Goal: Task Accomplishment & Management: Use online tool/utility

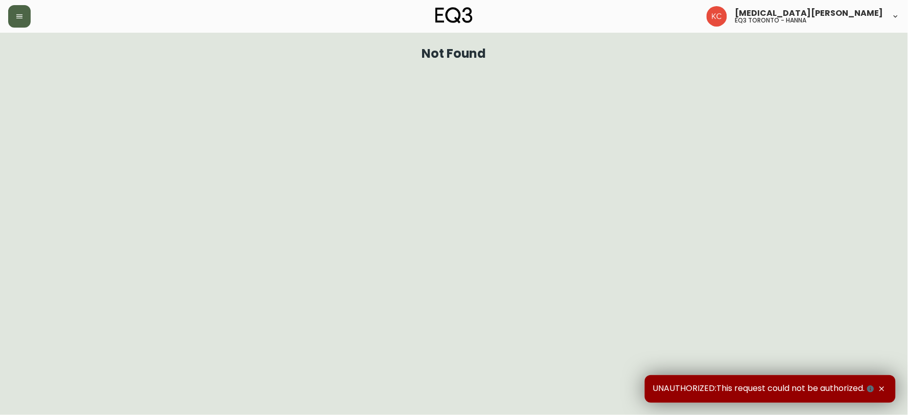
click at [17, 18] on icon "button" at bounding box center [19, 16] width 8 height 8
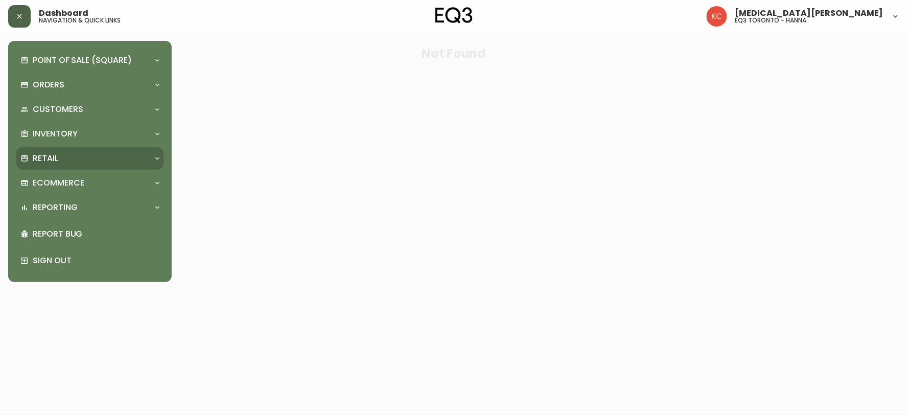
click at [81, 156] on div "Retail" at bounding box center [84, 158] width 129 height 11
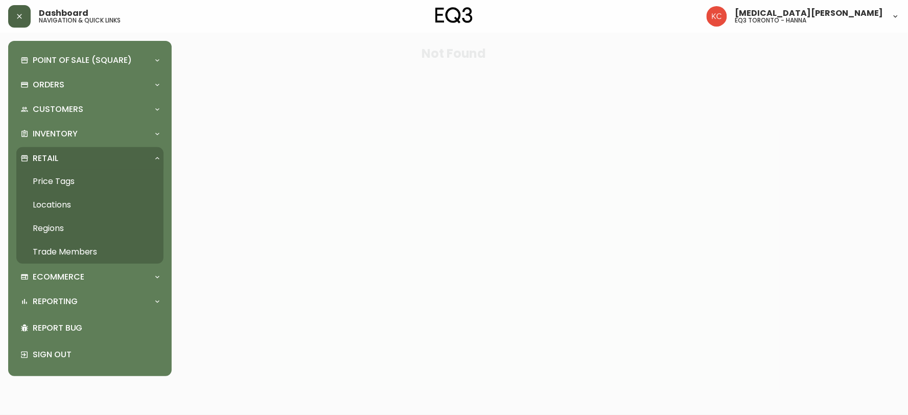
click at [59, 175] on link "Price Tags" at bounding box center [89, 182] width 147 height 24
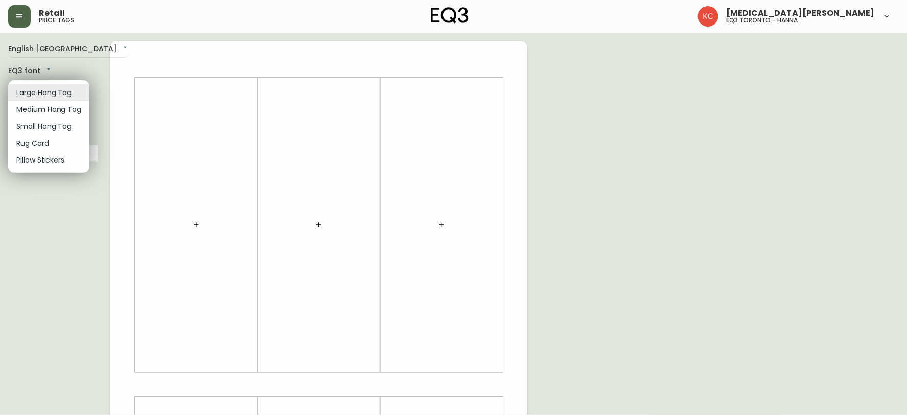
click at [28, 98] on body "Retail price tags [MEDICAL_DATA][PERSON_NAME] eq3 [GEOGRAPHIC_DATA] - [PERSON_N…" at bounding box center [454, 364] width 908 height 728
click at [34, 126] on li "Small Hang Tag" at bounding box center [48, 126] width 81 height 17
type input "small"
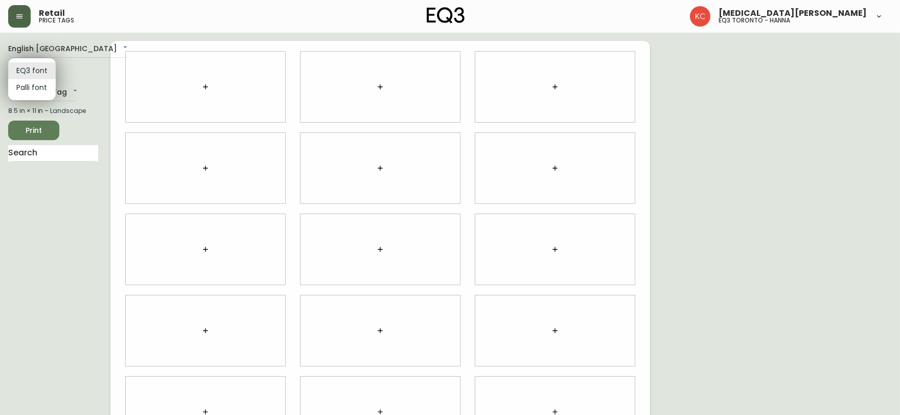
click at [34, 72] on body "Retail price tags [MEDICAL_DATA][PERSON_NAME] eq3 [GEOGRAPHIC_DATA] - [PERSON_N…" at bounding box center [450, 229] width 900 height 458
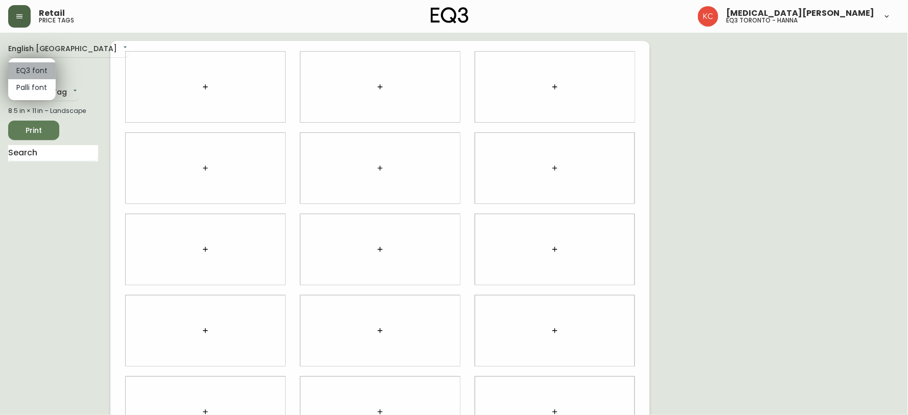
click at [34, 72] on li "EQ3 font" at bounding box center [32, 70] width 48 height 17
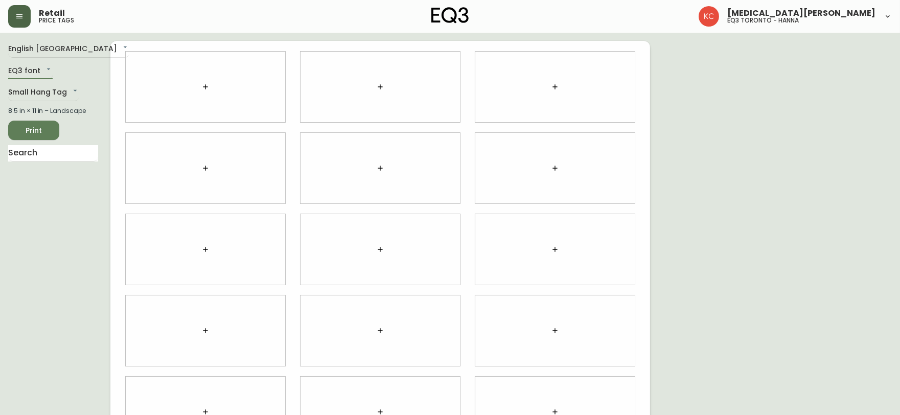
click at [197, 84] on button "button" at bounding box center [205, 87] width 20 height 20
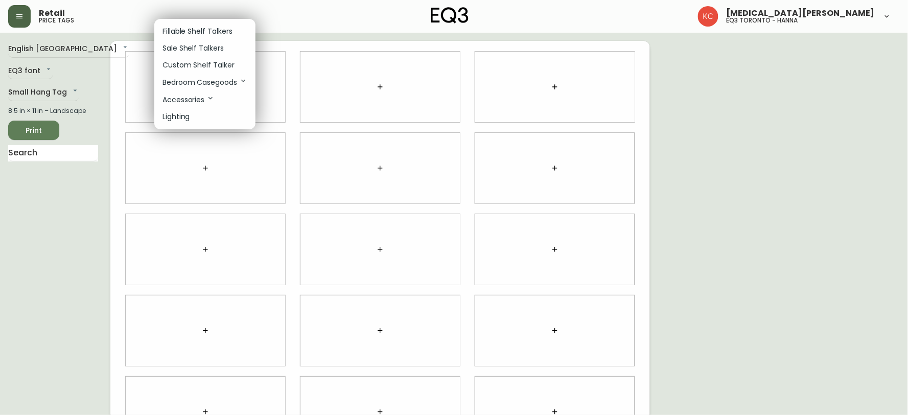
click at [223, 46] on li "Sale Shelf Talkers" at bounding box center [204, 48] width 101 height 17
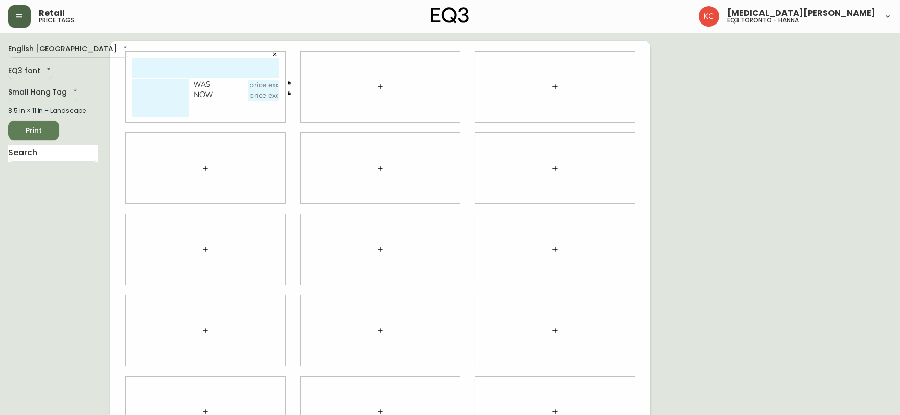
click at [381, 87] on icon "button" at bounding box center [380, 87] width 8 height 8
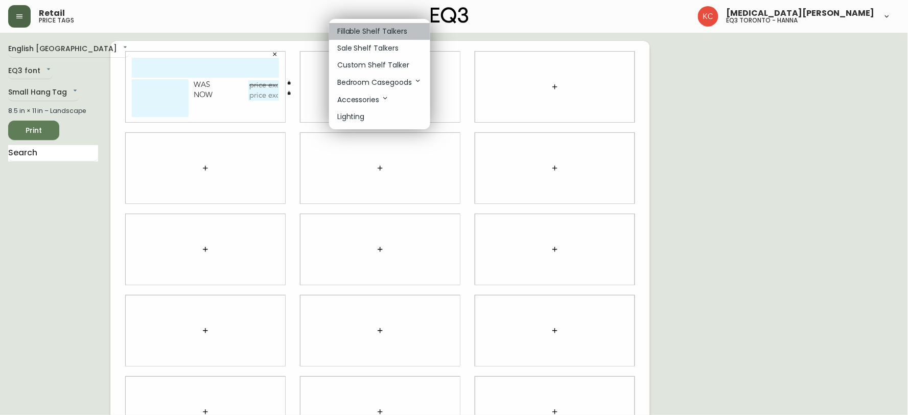
click at [373, 27] on p "Fillable Shelf Talkers" at bounding box center [372, 31] width 70 height 11
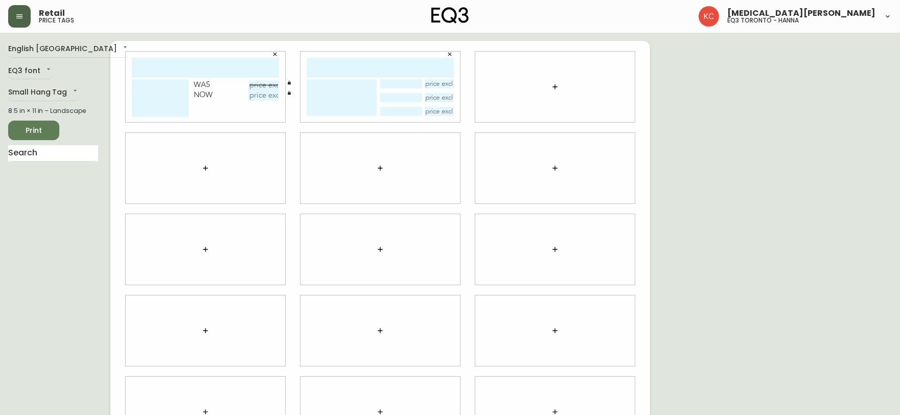
click at [555, 83] on icon "button" at bounding box center [555, 87] width 8 height 8
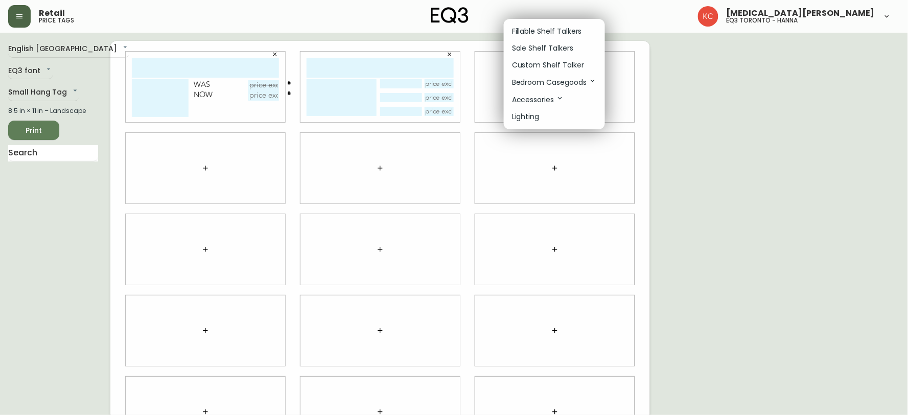
click at [554, 63] on p "Custom Shelf Talker" at bounding box center [548, 65] width 72 height 11
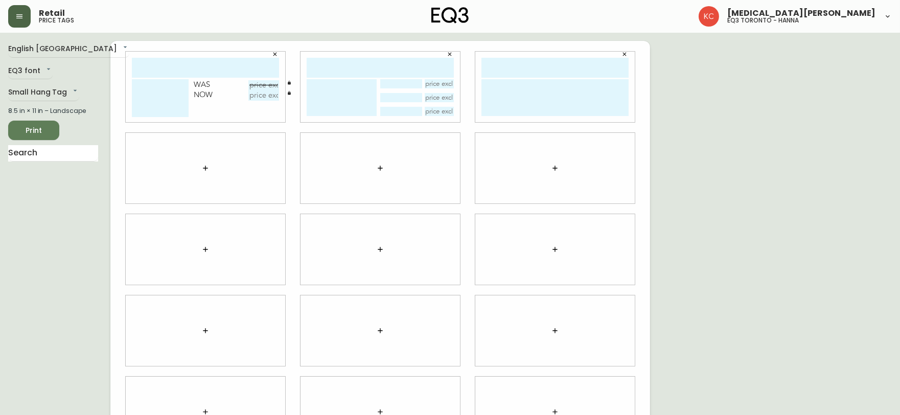
click at [377, 167] on icon "button" at bounding box center [380, 168] width 8 height 8
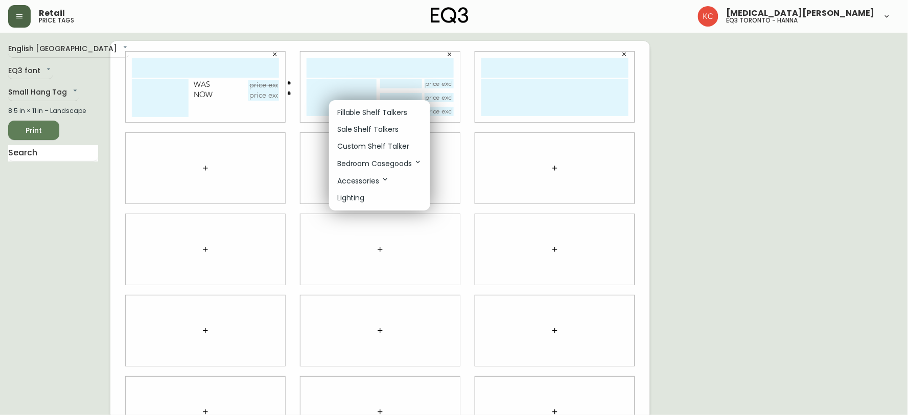
click at [379, 157] on li "Bedroom Casegoods" at bounding box center [379, 163] width 101 height 17
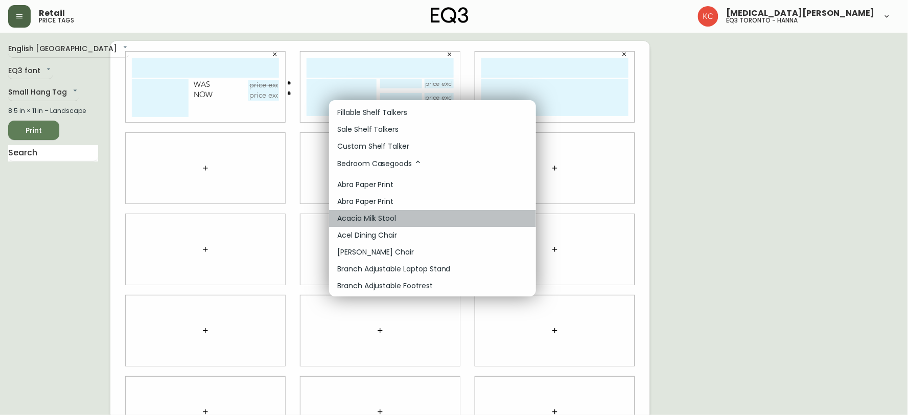
click at [370, 215] on p "Acacia Milk Stool" at bounding box center [366, 218] width 59 height 11
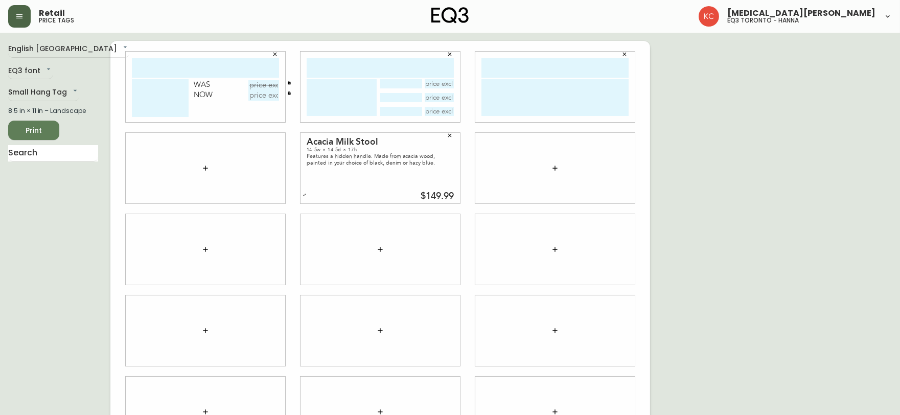
click at [448, 136] on icon "button" at bounding box center [450, 136] width 4 height 4
click at [416, 167] on div at bounding box center [379, 168] width 159 height 71
click at [381, 169] on icon "button" at bounding box center [380, 168] width 8 height 8
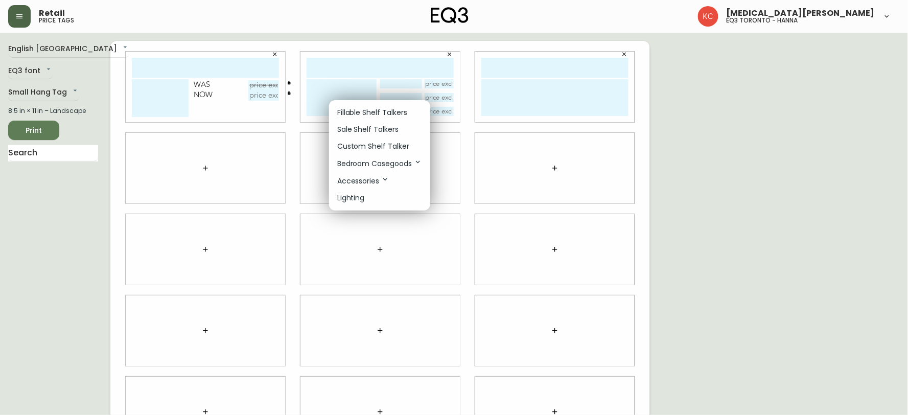
click at [356, 196] on p "Lighting" at bounding box center [351, 198] width 28 height 11
click at [355, 107] on p "Fillable Shelf Talkers" at bounding box center [372, 112] width 70 height 11
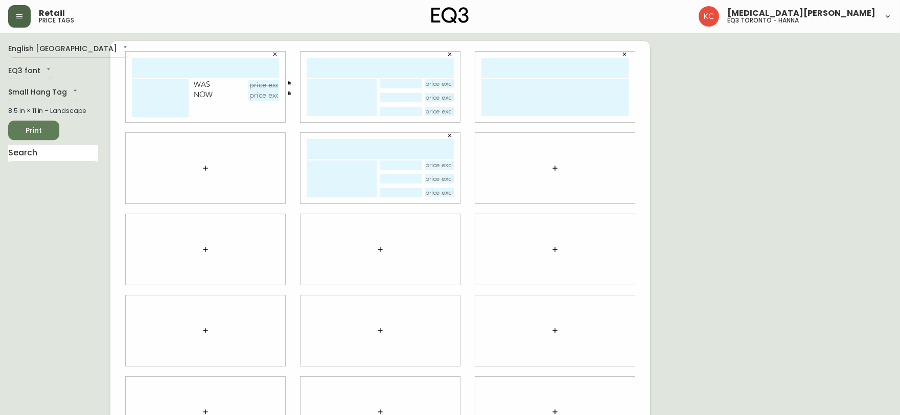
click at [342, 168] on textarea at bounding box center [342, 178] width 70 height 37
click at [339, 177] on textarea at bounding box center [342, 178] width 70 height 37
click at [332, 181] on textarea at bounding box center [342, 178] width 70 height 37
click at [412, 148] on input "text" at bounding box center [380, 149] width 147 height 20
click at [520, 153] on div at bounding box center [554, 168] width 159 height 71
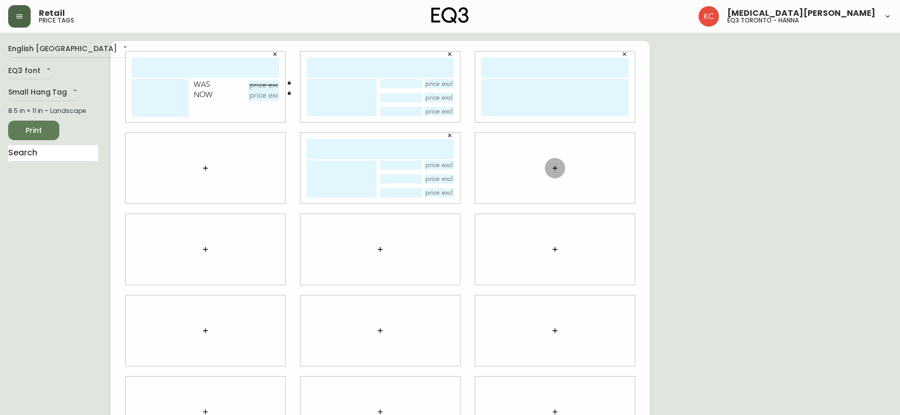
click at [554, 166] on icon "button" at bounding box center [554, 168] width 5 height 5
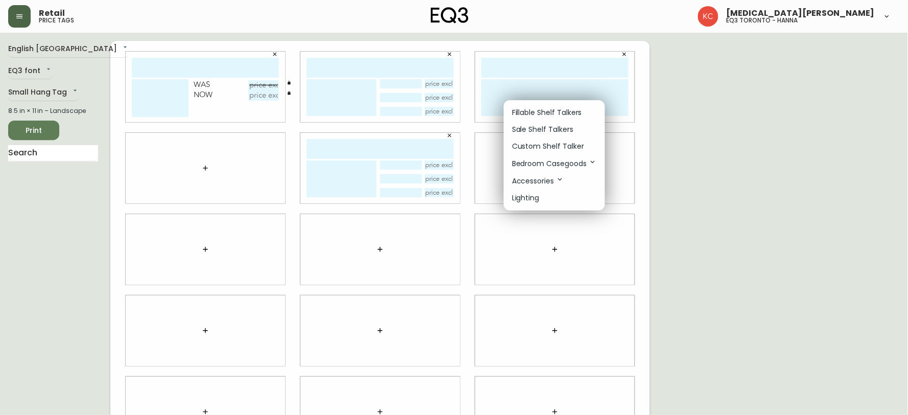
click at [539, 195] on li "Lighting" at bounding box center [554, 198] width 101 height 17
click at [539, 196] on p "Lighting" at bounding box center [526, 198] width 28 height 11
click at [563, 180] on icon at bounding box center [560, 179] width 8 height 8
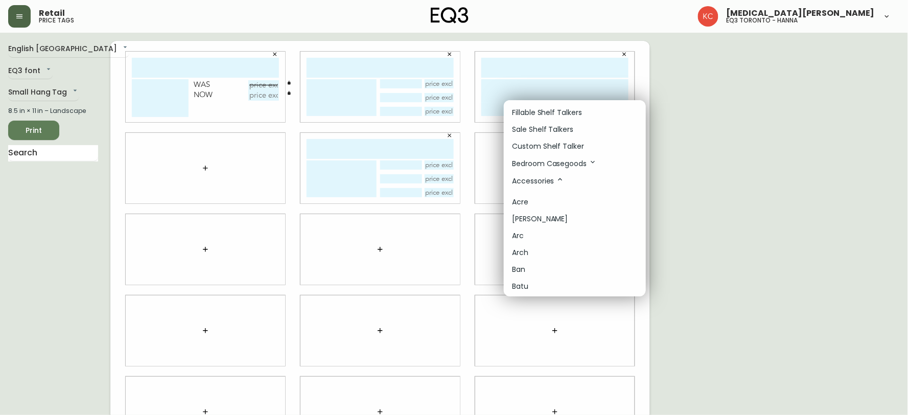
click at [549, 220] on li "[PERSON_NAME]" at bounding box center [575, 219] width 142 height 17
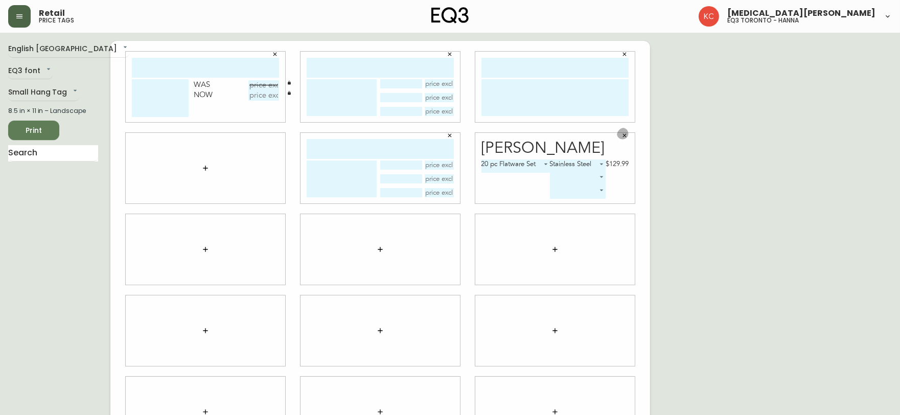
click at [623, 134] on icon "button" at bounding box center [625, 136] width 4 height 4
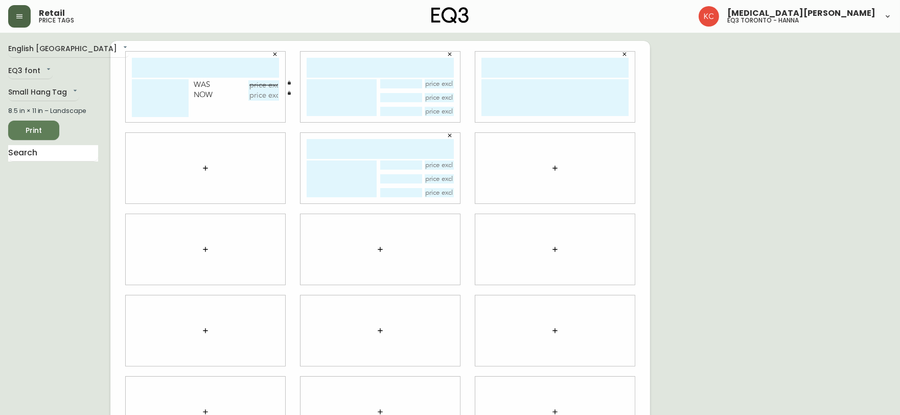
click at [437, 145] on input "text" at bounding box center [380, 149] width 147 height 20
type input "A"
type input "SULEKHA"
click at [273, 55] on icon "button" at bounding box center [275, 55] width 4 height 4
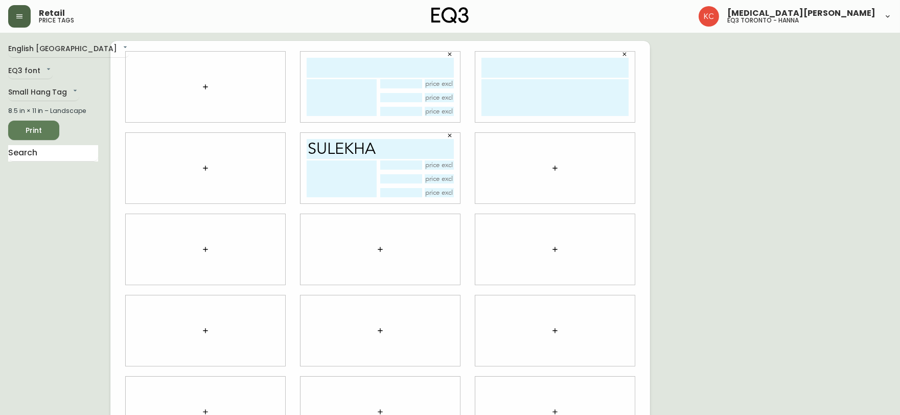
click at [451, 54] on icon "button" at bounding box center [450, 54] width 6 height 6
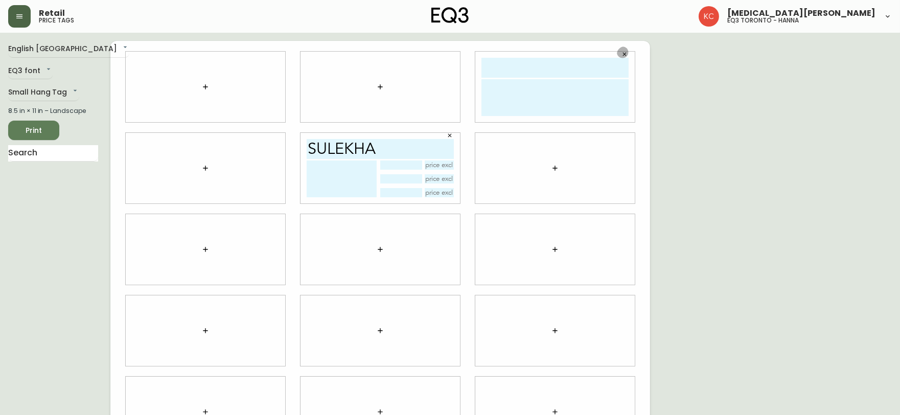
click at [625, 53] on icon "button" at bounding box center [625, 55] width 4 height 4
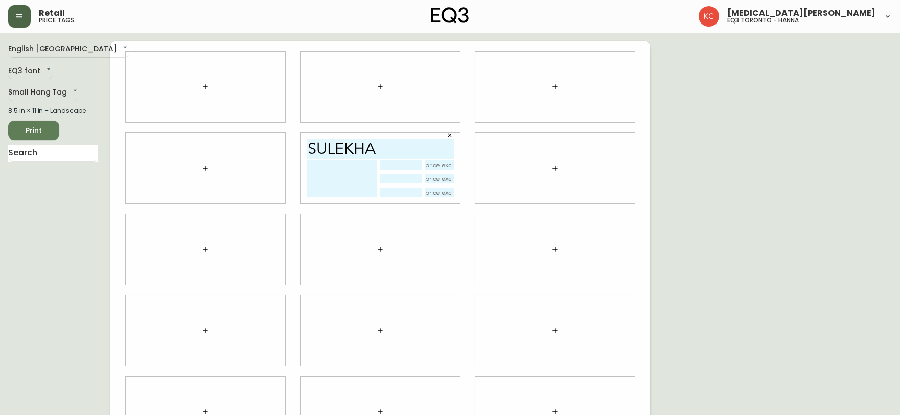
click at [345, 175] on textarea at bounding box center [342, 178] width 70 height 37
type textarea "SULEKHA"
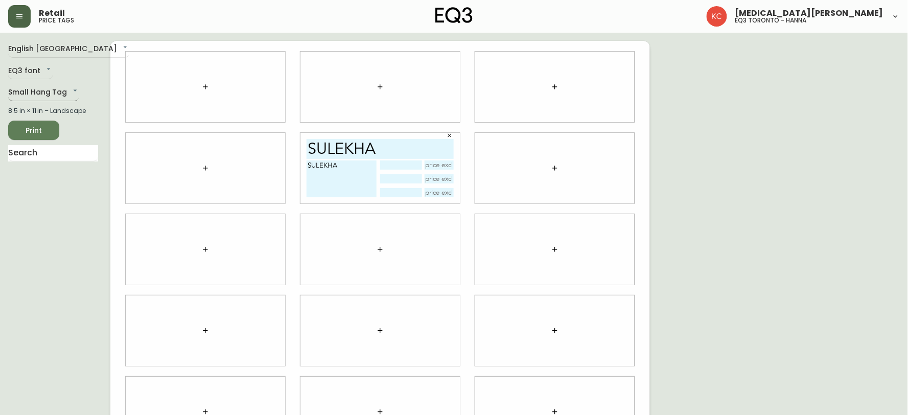
click at [17, 86] on body "Retail price tags [MEDICAL_DATA][PERSON_NAME] eq3 [GEOGRAPHIC_DATA] - [PERSON_N…" at bounding box center [454, 229] width 908 height 458
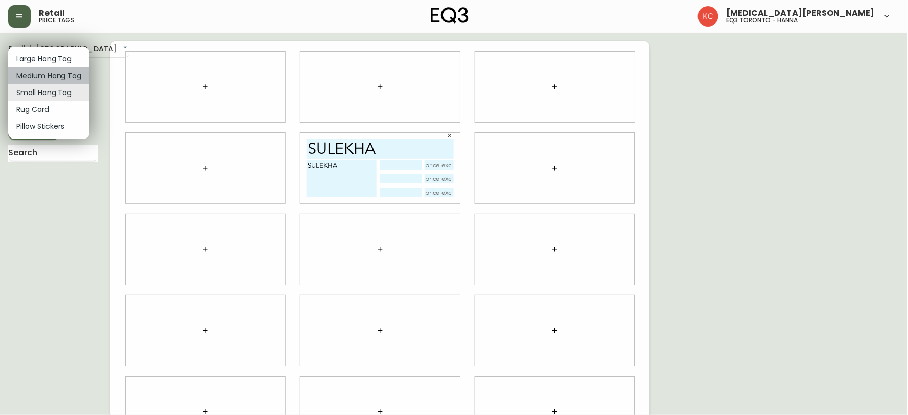
click at [38, 75] on li "Medium Hang Tag" at bounding box center [48, 75] width 81 height 17
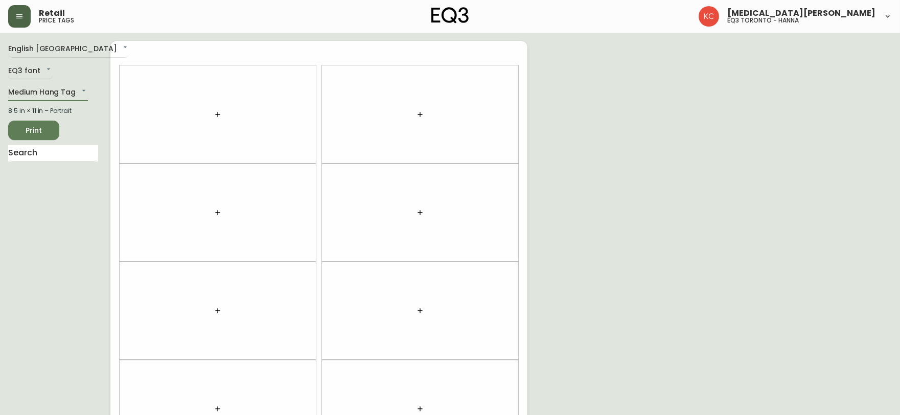
click at [217, 116] on icon "button" at bounding box center [218, 114] width 8 height 8
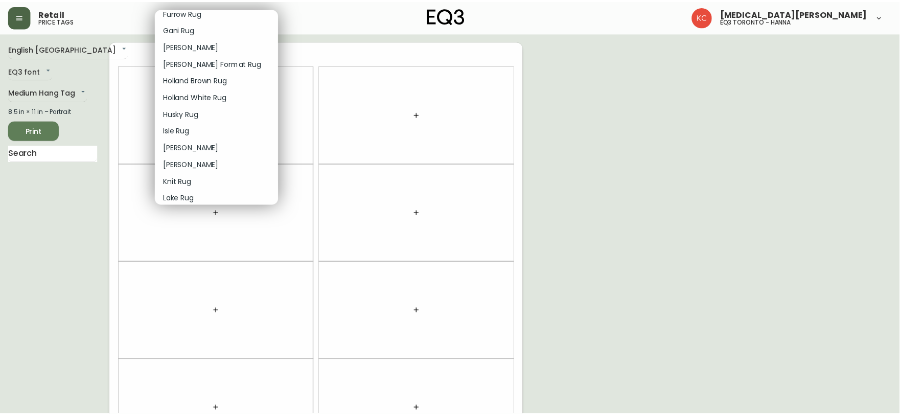
scroll to position [624, 0]
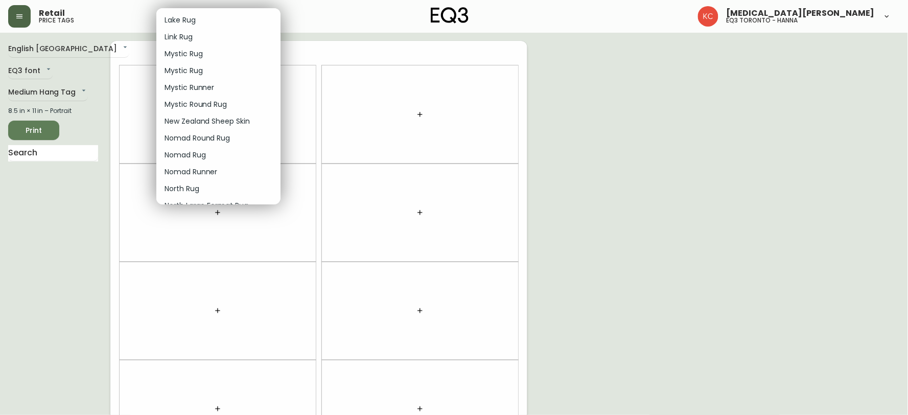
click at [217, 95] on li "Mystic Runner" at bounding box center [218, 87] width 124 height 17
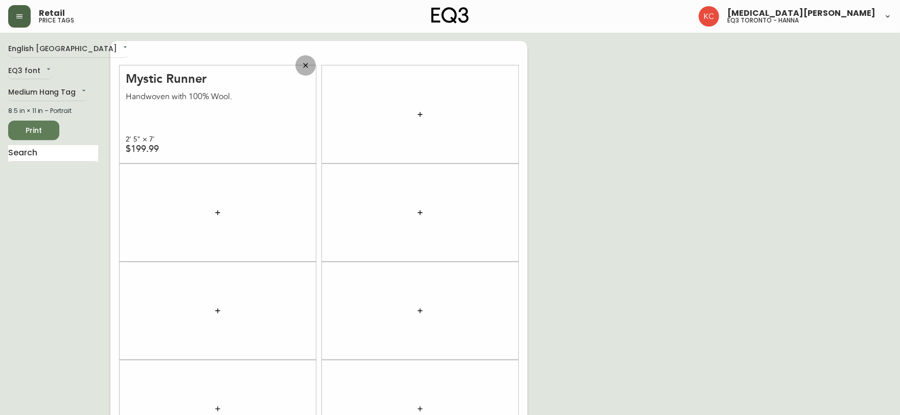
click at [304, 64] on icon "button" at bounding box center [305, 65] width 8 height 8
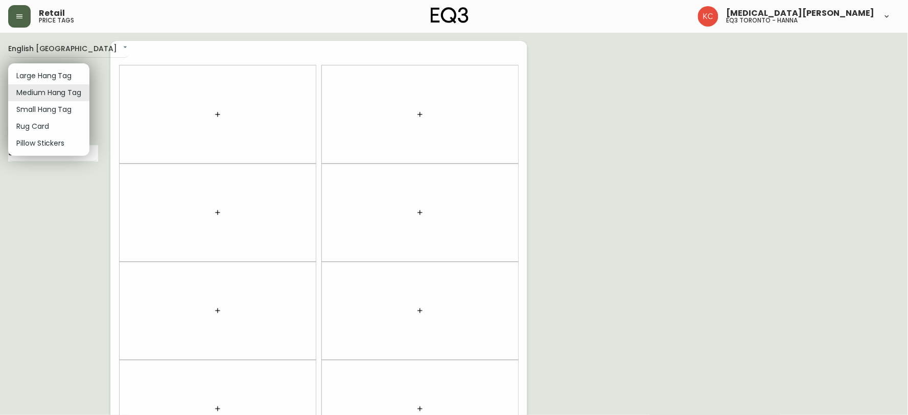
drag, startPoint x: 48, startPoint y: 89, endPoint x: 48, endPoint y: 102, distance: 12.8
click at [48, 90] on body "Retail price tags [MEDICAL_DATA][PERSON_NAME] eq3 [GEOGRAPHIC_DATA] - [PERSON_N…" at bounding box center [454, 290] width 908 height 580
click at [44, 106] on li "Small Hang Tag" at bounding box center [48, 109] width 81 height 17
type input "small"
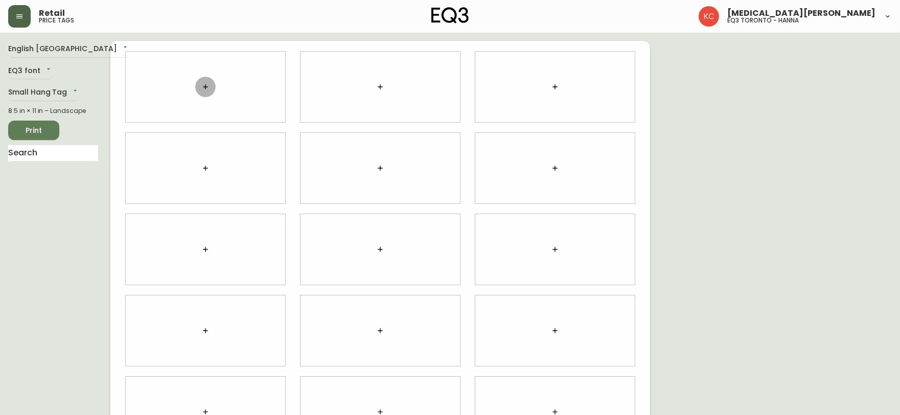
click at [201, 86] on icon "button" at bounding box center [205, 87] width 8 height 8
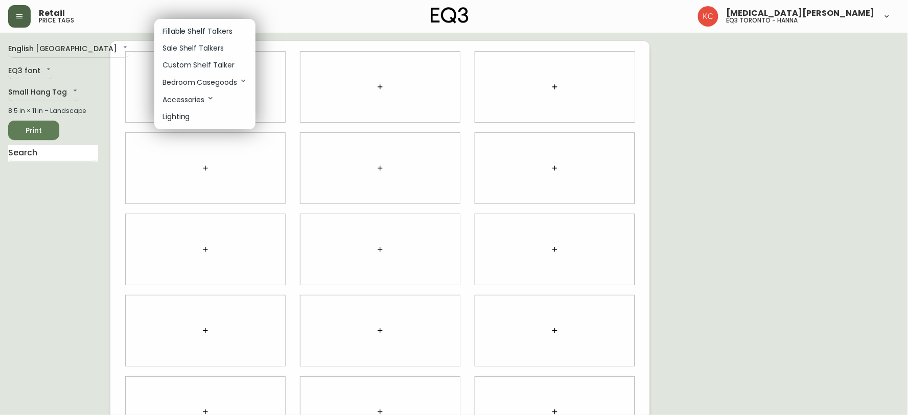
click at [204, 32] on p "Fillable Shelf Talkers" at bounding box center [197, 31] width 70 height 11
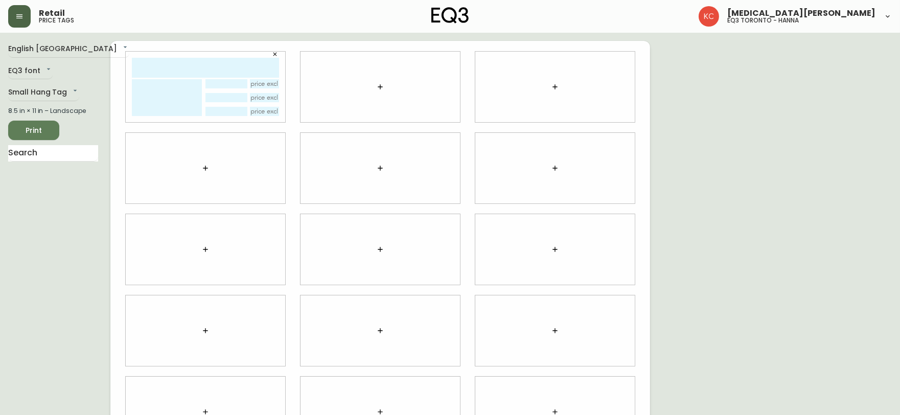
click at [173, 90] on textarea at bounding box center [167, 97] width 70 height 37
click at [212, 83] on input "text" at bounding box center [225, 83] width 41 height 9
type input "KKKKKKKKKKKKKKKKKKKKKKKKKK"
click at [143, 68] on input "text" at bounding box center [205, 68] width 147 height 20
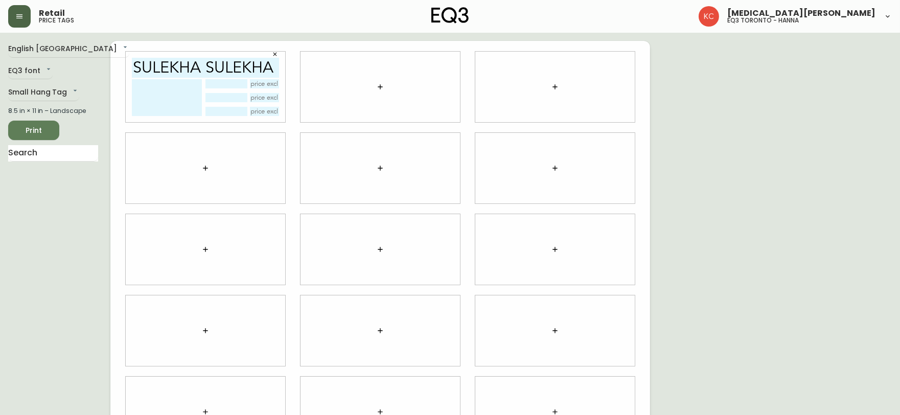
type input "SULEKHA SULEKHA"
click at [146, 87] on textarea at bounding box center [167, 97] width 70 height 37
type textarea "S"
click at [162, 94] on textarea "[EMAIL_ADDRESS][DOMAIN_NAME]" at bounding box center [167, 97] width 70 height 37
click at [199, 85] on textarea "[EMAIL_ADDRESS][DOMAIN_NAME]" at bounding box center [167, 97] width 70 height 37
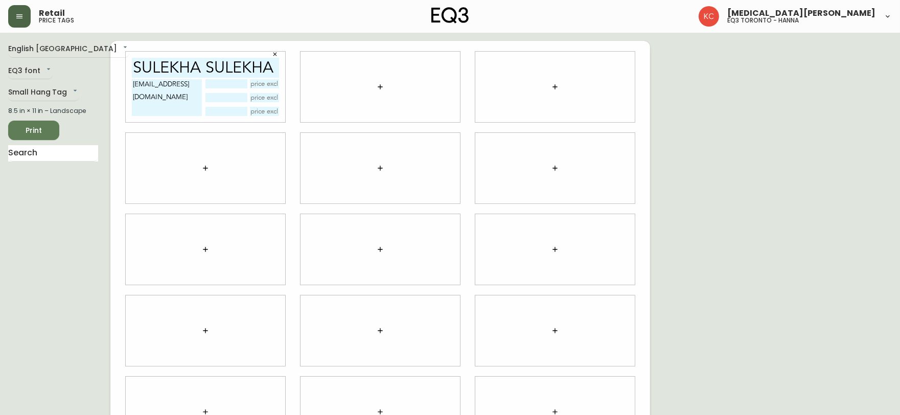
paste textarea "[EMAIL_ADDRESS][DOMAIN_NAME]"
type textarea "[EMAIL_ADDRESS][DOMAIN_NAME] [EMAIL_ADDRESS][DOMAIN_NAME] [EMAIL_ADDRESS][DOMAI…"
click at [379, 85] on icon "button" at bounding box center [380, 87] width 8 height 8
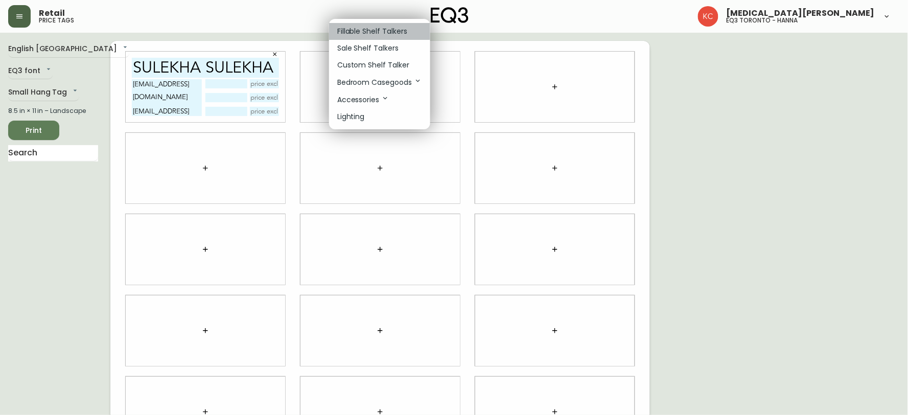
click at [386, 28] on p "Fillable Shelf Talkers" at bounding box center [372, 31] width 70 height 11
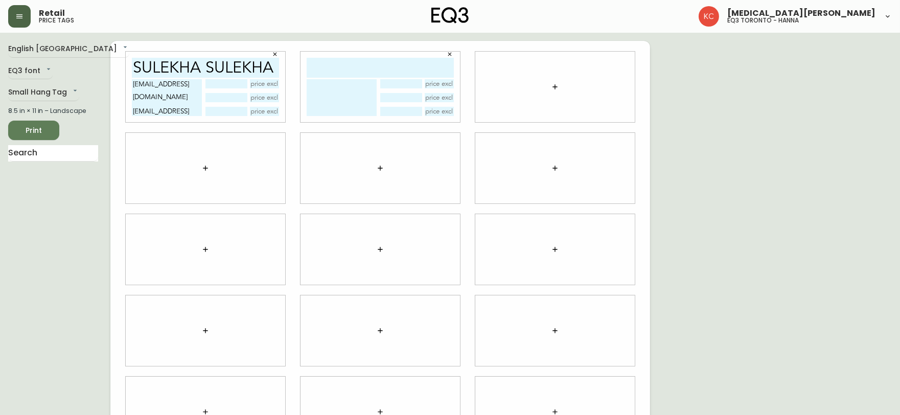
click at [356, 86] on textarea at bounding box center [342, 97] width 70 height 37
paste textarea "[EMAIL_ADDRESS][DOMAIN_NAME]"
click at [351, 95] on textarea "[EMAIL_ADDRESS][DOMAIN_NAME]" at bounding box center [342, 97] width 70 height 37
click at [369, 84] on textarea "[EMAIL_ADDRESS][DOMAIN_NAME]" at bounding box center [342, 97] width 70 height 37
paste textarea "[EMAIL_ADDRESS][DOMAIN_NAME]"
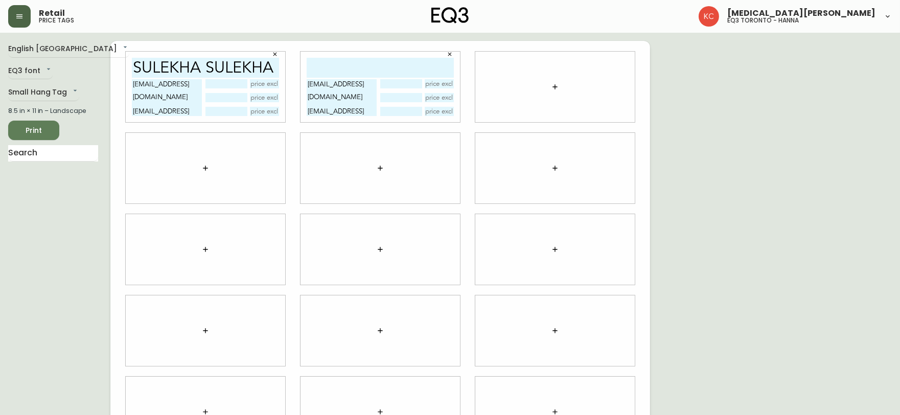
drag, startPoint x: 370, startPoint y: 95, endPoint x: 276, endPoint y: 95, distance: 93.5
click at [276, 95] on div "SULEKHA SULEKHA [EMAIL_ADDRESS][DOMAIN_NAME] [EMAIL_ADDRESS][DOMAIN_NAME] [EMAI…" at bounding box center [380, 249] width 540 height 417
click at [363, 107] on textarea "[EMAIL_ADDRESS][DOMAIN_NAME] [EMAIL_ADDRESS][DOMAIN_NAME]" at bounding box center [342, 97] width 70 height 37
click at [373, 98] on textarea "[EMAIL_ADDRESS][DOMAIN_NAME] [EMAIL_ADDRESS][DOMAIN_NAME]" at bounding box center [342, 97] width 70 height 37
paste textarea "[EMAIL_ADDRESS][DOMAIN_NAME]"
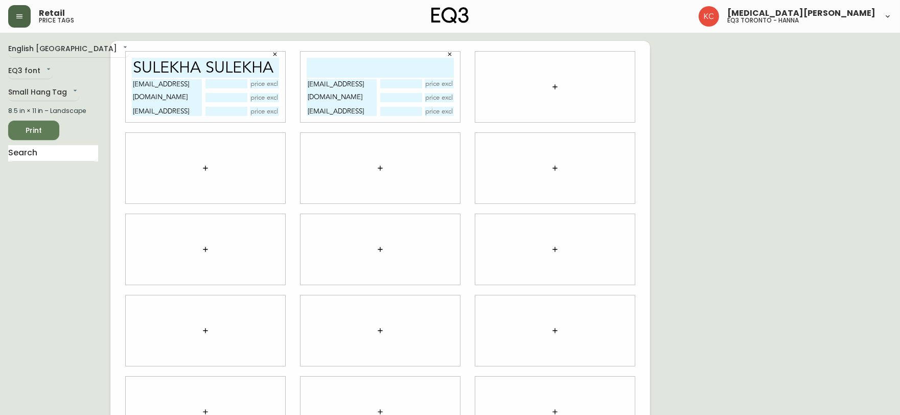
type textarea "[EMAIL_ADDRESS][DOMAIN_NAME] [EMAIL_ADDRESS][DOMAIN_NAME] [EMAIL_ADDRESS][DOMAI…"
click at [361, 62] on input "text" at bounding box center [380, 68] width 147 height 20
drag, startPoint x: 309, startPoint y: 67, endPoint x: 454, endPoint y: 70, distance: 145.2
click at [454, 70] on div "SULEKHA SULEKHA [EMAIL_ADDRESS][DOMAIN_NAME] [EMAIL_ADDRESS][DOMAIN_NAME] [EMAI…" at bounding box center [379, 87] width 159 height 71
type input "SULEKHA SULEKHA"
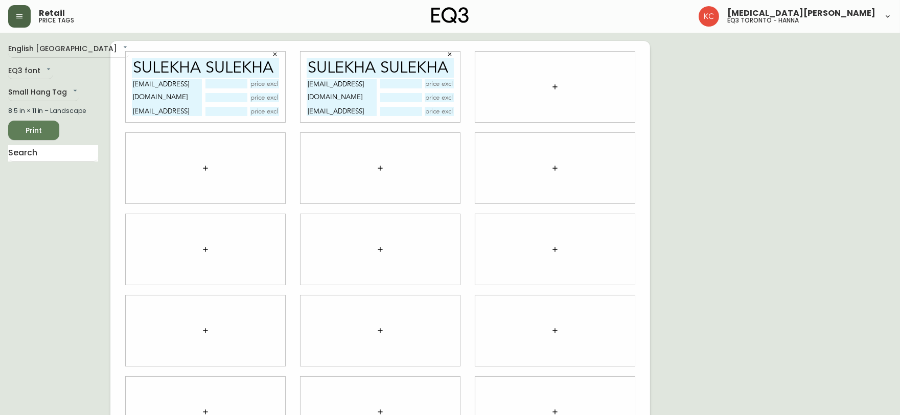
drag, startPoint x: 498, startPoint y: 101, endPoint x: 426, endPoint y: 57, distance: 84.8
click at [426, 58] on input "SULEKHA SULEKHA" at bounding box center [380, 68] width 147 height 20
click at [555, 85] on icon "button" at bounding box center [555, 87] width 8 height 8
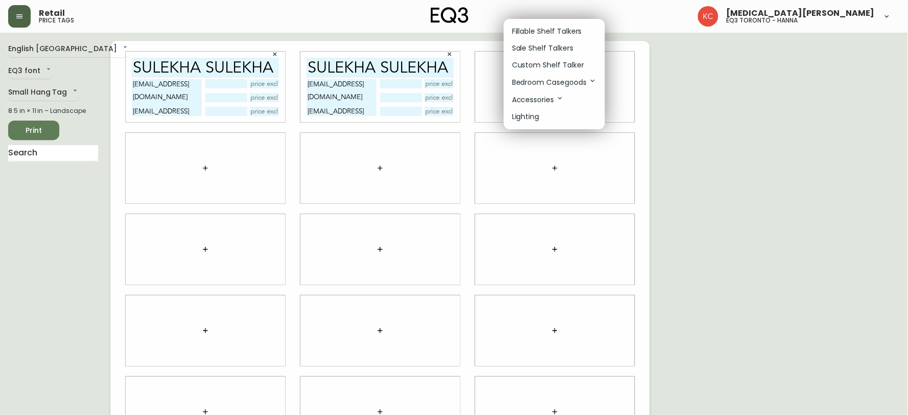
click at [549, 31] on p "Fillable Shelf Talkers" at bounding box center [547, 31] width 70 height 11
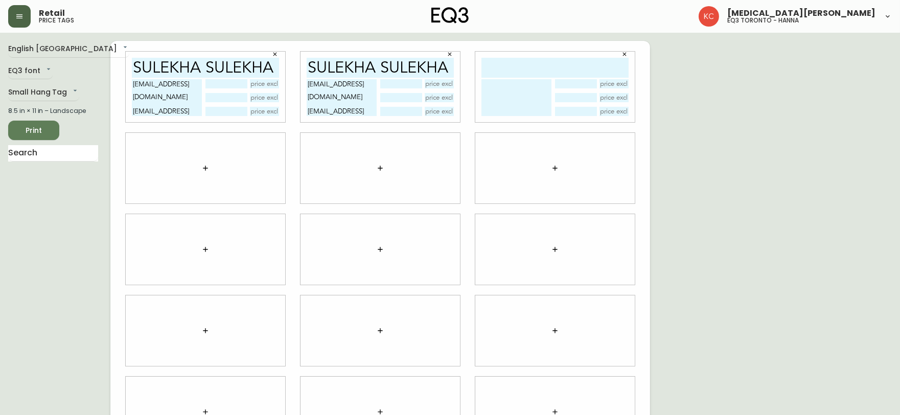
click at [555, 166] on icon "button" at bounding box center [555, 168] width 8 height 8
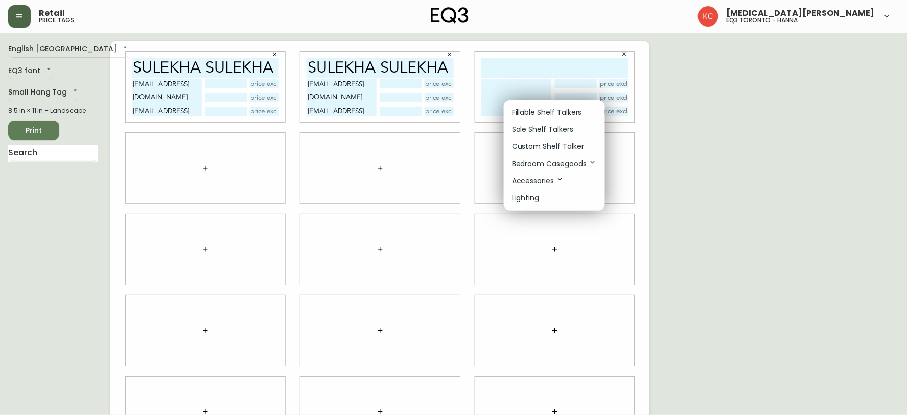
drag, startPoint x: 554, startPoint y: 110, endPoint x: 532, endPoint y: 125, distance: 26.1
click at [554, 111] on p "Fillable Shelf Talkers" at bounding box center [547, 112] width 70 height 11
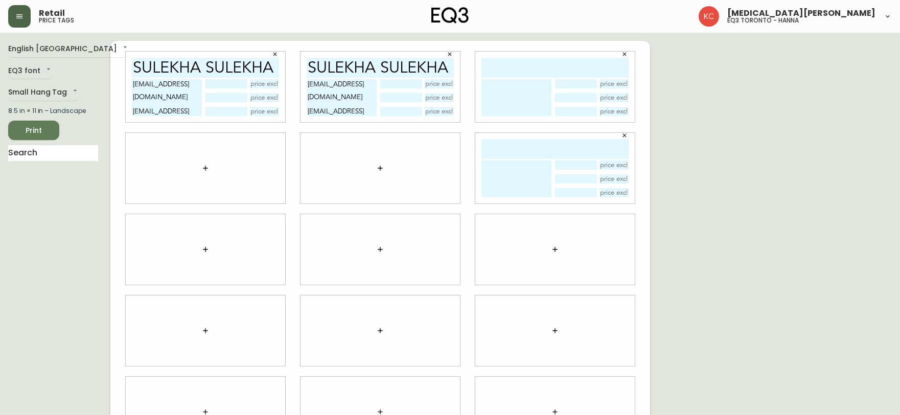
click at [381, 164] on icon "button" at bounding box center [380, 168] width 8 height 8
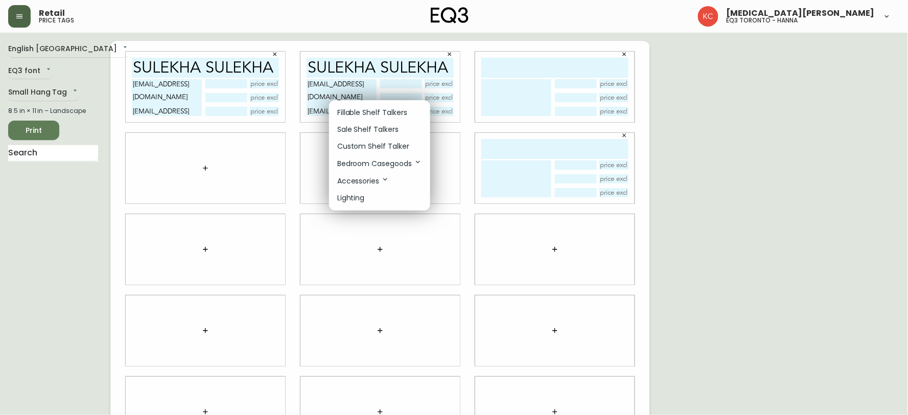
click at [379, 111] on p "Fillable Shelf Talkers" at bounding box center [372, 112] width 70 height 11
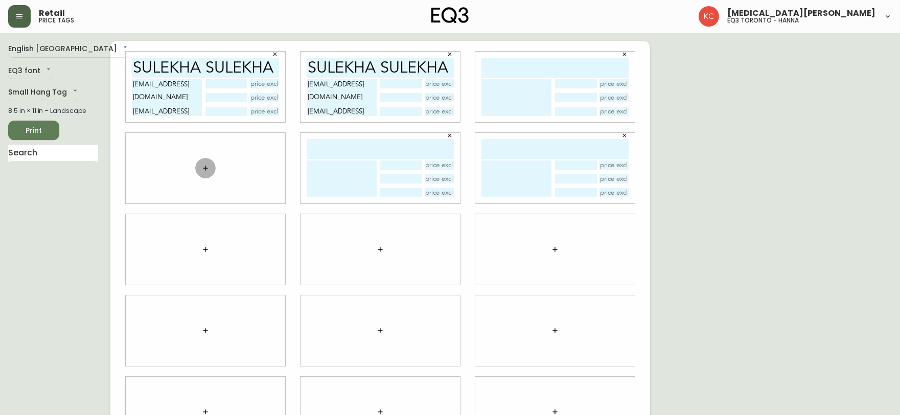
click at [205, 167] on icon "button" at bounding box center [205, 168] width 5 height 5
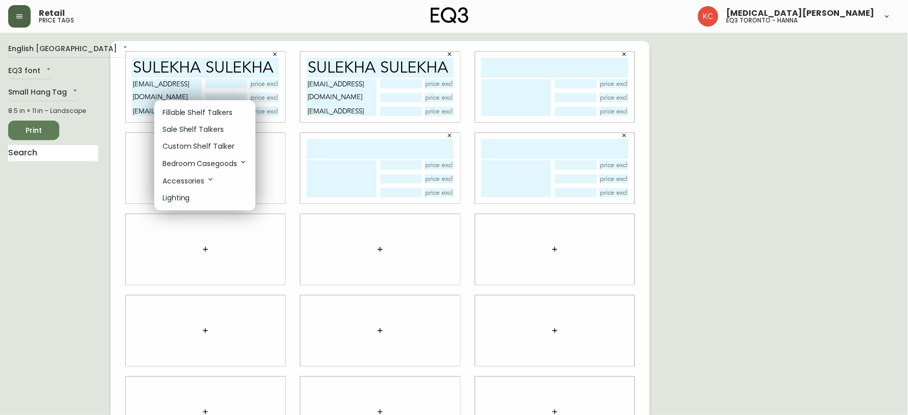
click at [207, 113] on p "Fillable Shelf Talkers" at bounding box center [197, 112] width 70 height 11
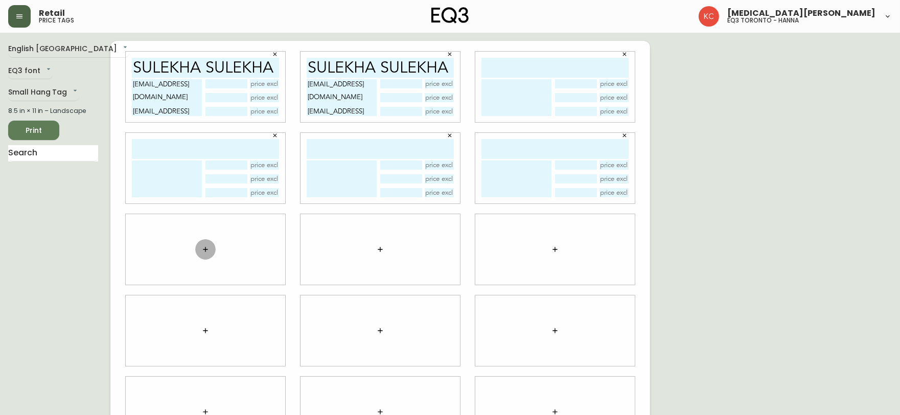
click at [205, 248] on icon "button" at bounding box center [205, 249] width 8 height 8
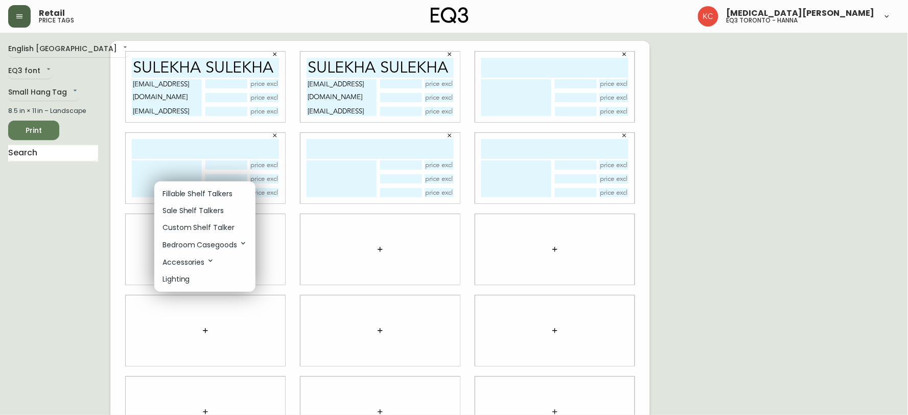
click at [206, 190] on p "Fillable Shelf Talkers" at bounding box center [197, 194] width 70 height 11
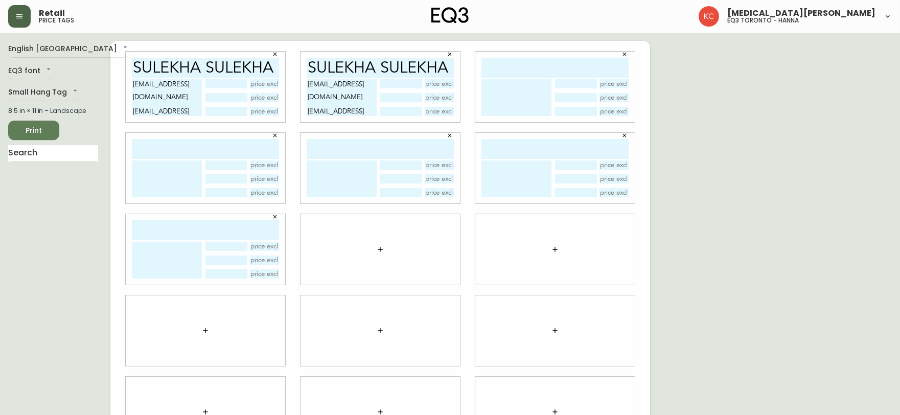
click at [380, 248] on icon "button" at bounding box center [380, 249] width 5 height 5
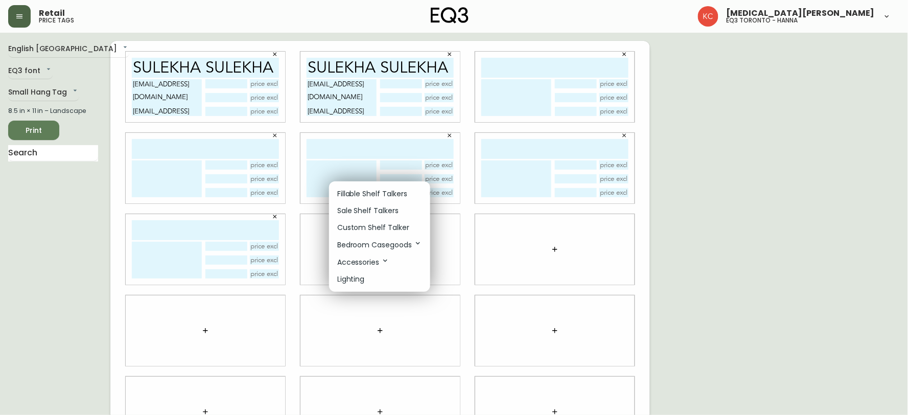
drag, startPoint x: 375, startPoint y: 197, endPoint x: 399, endPoint y: 200, distance: 24.3
click at [375, 196] on p "Fillable Shelf Talkers" at bounding box center [372, 194] width 70 height 11
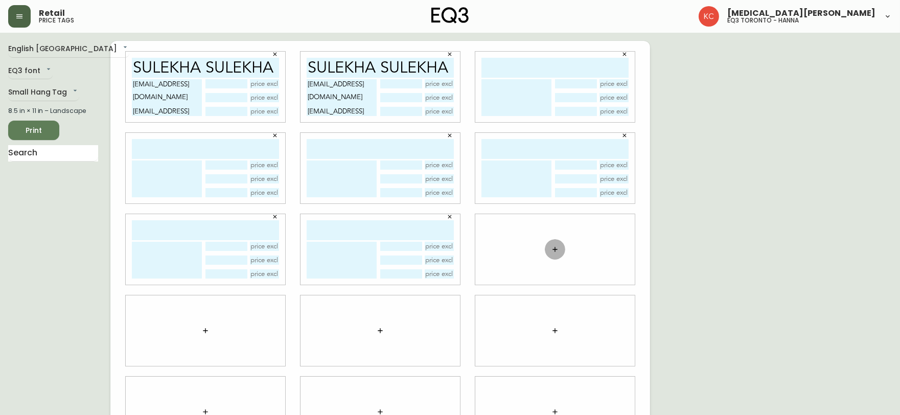
click at [555, 247] on icon "button" at bounding box center [555, 249] width 8 height 8
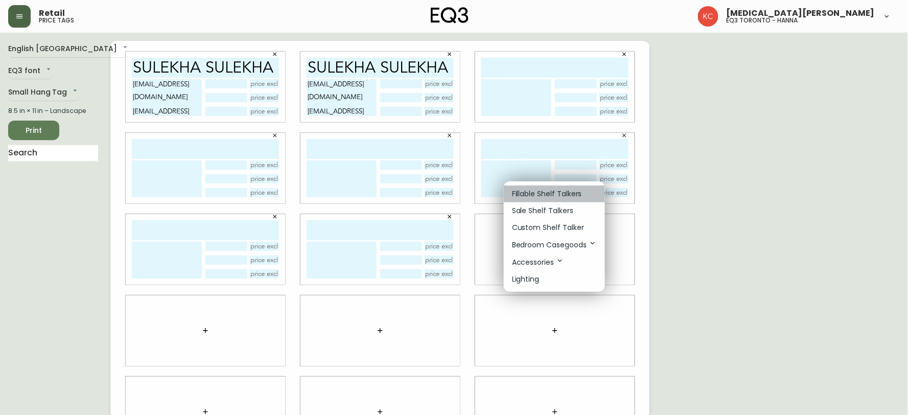
click at [540, 192] on p "Fillable Shelf Talkers" at bounding box center [547, 194] width 70 height 11
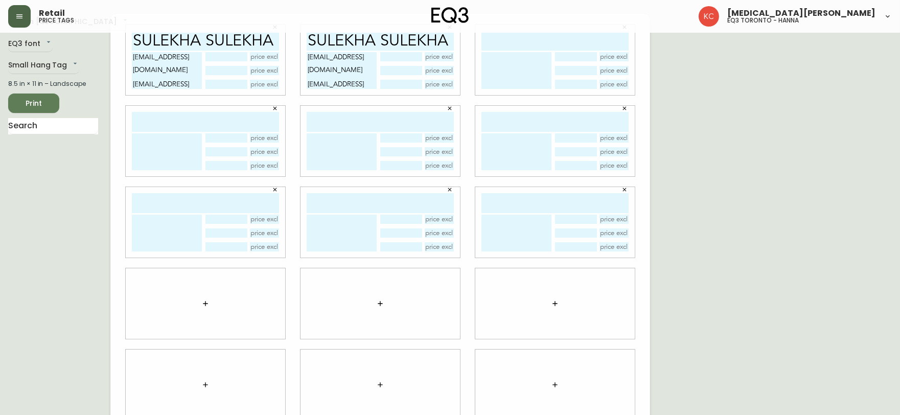
scroll to position [42, 0]
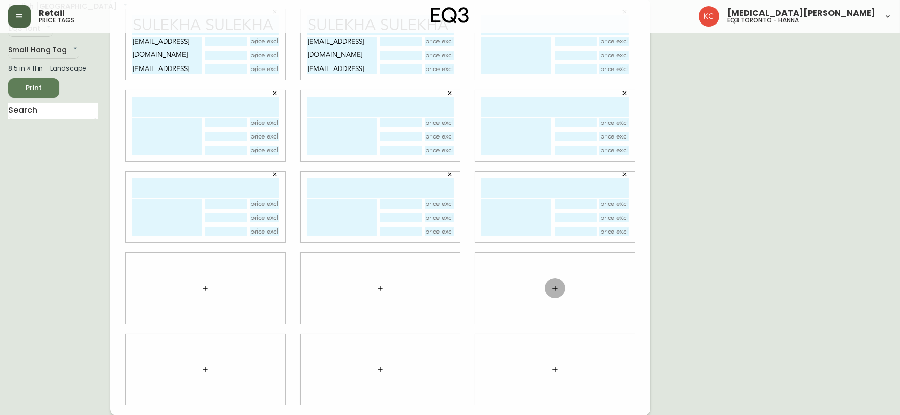
click at [555, 288] on icon "button" at bounding box center [555, 288] width 8 height 8
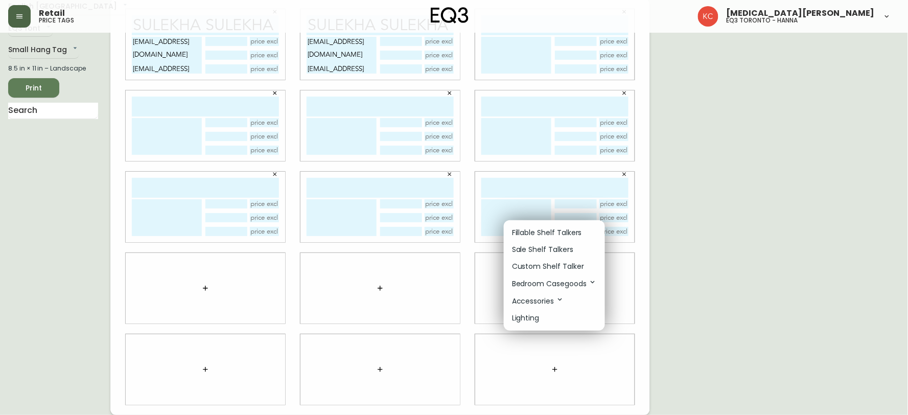
click at [547, 230] on p "Fillable Shelf Talkers" at bounding box center [547, 232] width 70 height 11
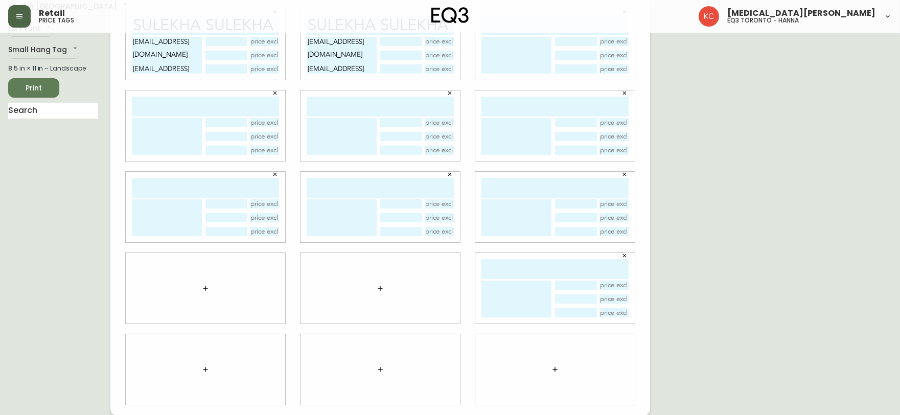
click at [380, 287] on icon "button" at bounding box center [380, 288] width 5 height 5
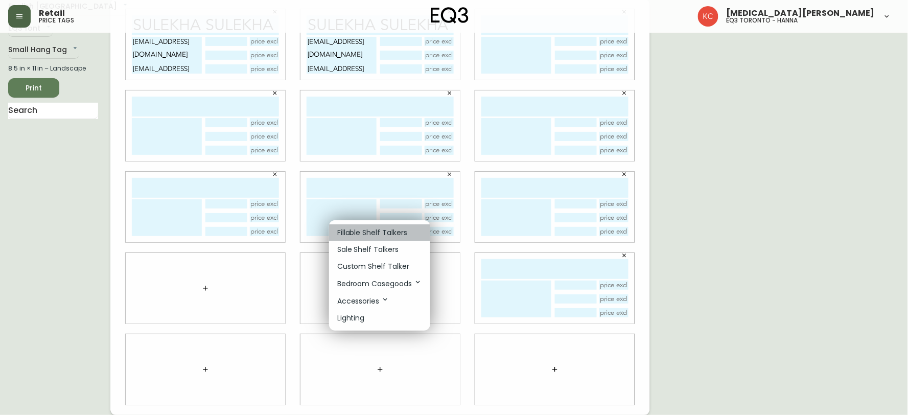
drag, startPoint x: 365, startPoint y: 231, endPoint x: 271, endPoint y: 261, distance: 99.1
click at [365, 231] on p "Fillable Shelf Talkers" at bounding box center [372, 232] width 70 height 11
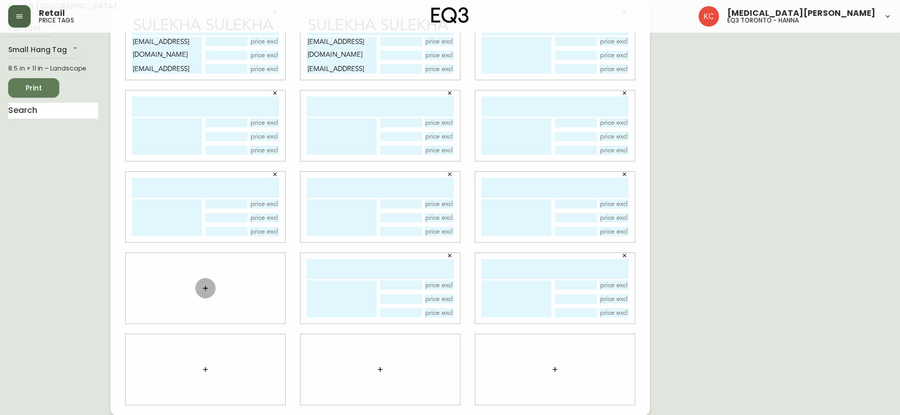
click at [206, 286] on icon "button" at bounding box center [205, 288] width 8 height 8
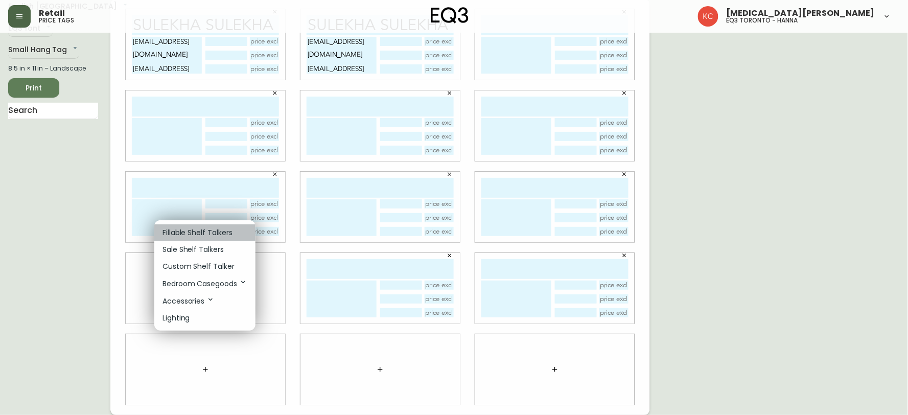
click at [200, 230] on p "Fillable Shelf Talkers" at bounding box center [197, 232] width 70 height 11
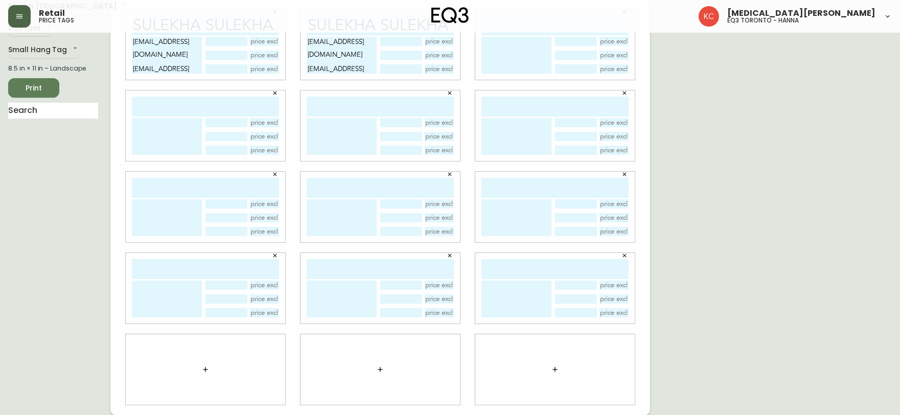
click at [206, 367] on icon "button" at bounding box center [205, 369] width 8 height 8
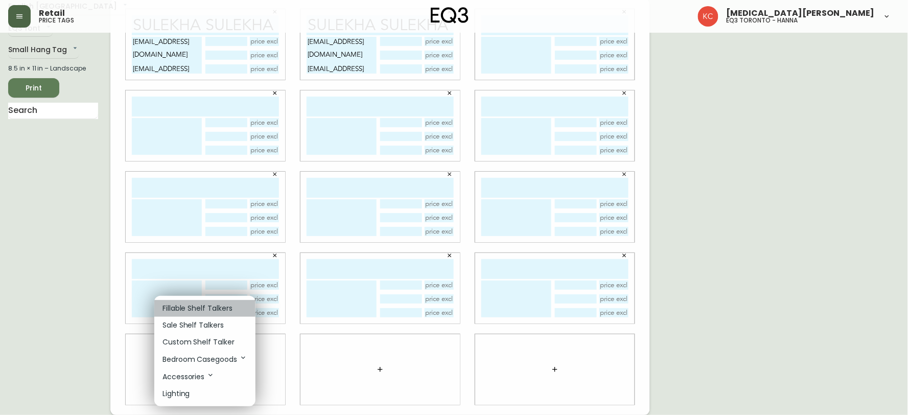
click at [196, 306] on p "Fillable Shelf Talkers" at bounding box center [197, 308] width 70 height 11
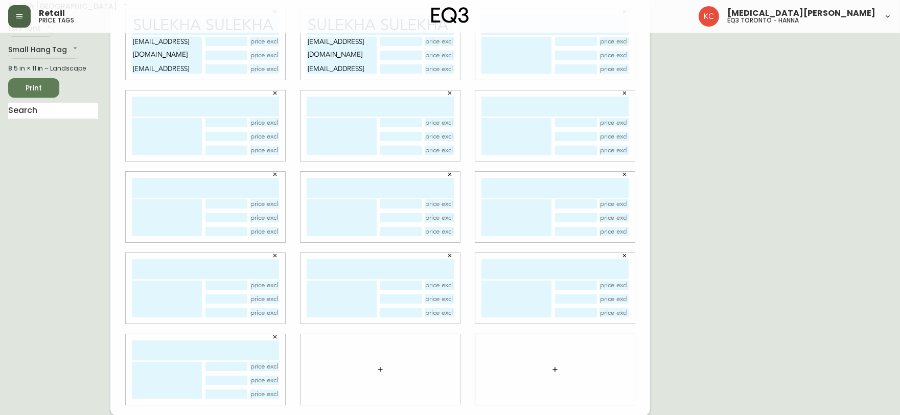
click at [377, 369] on icon "button" at bounding box center [380, 369] width 8 height 8
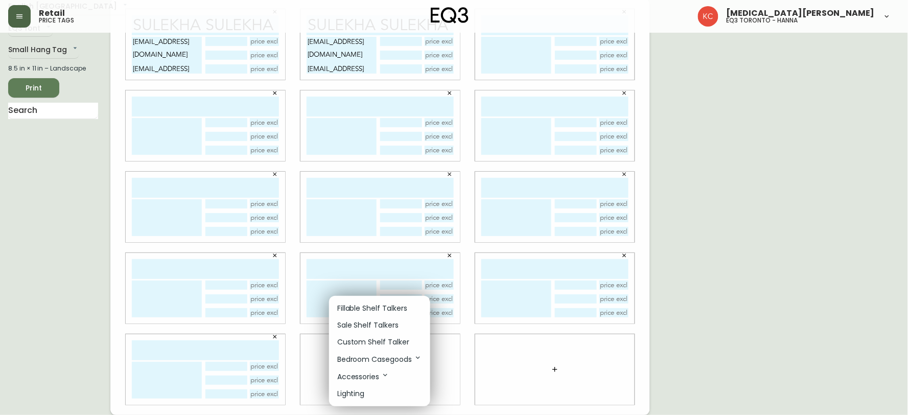
click at [358, 304] on p "Fillable Shelf Talkers" at bounding box center [372, 308] width 70 height 11
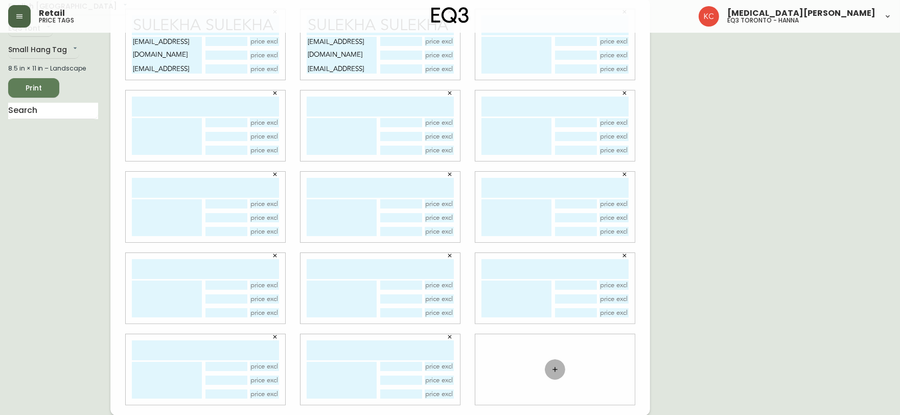
click at [551, 369] on icon "button" at bounding box center [555, 369] width 8 height 8
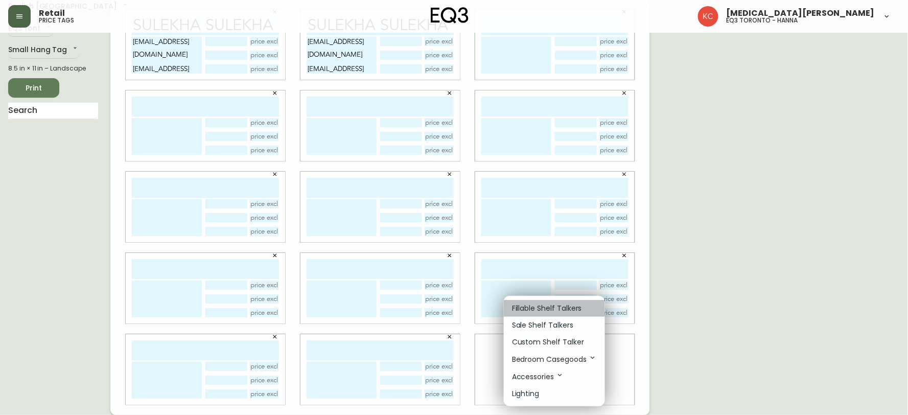
click at [527, 308] on p "Fillable Shelf Talkers" at bounding box center [547, 308] width 70 height 11
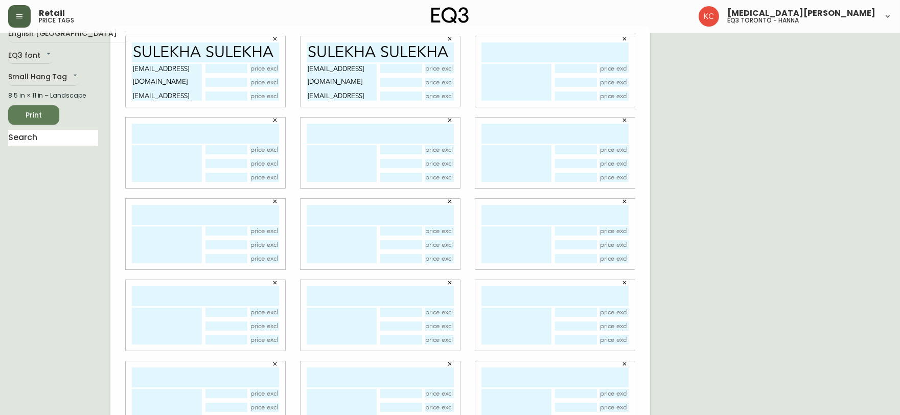
scroll to position [0, 0]
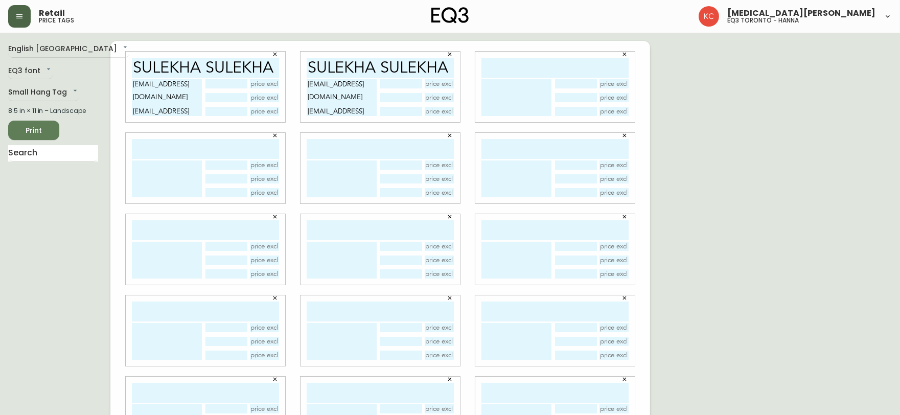
click at [504, 69] on input "text" at bounding box center [554, 68] width 147 height 20
paste input "SULEKHA SULEKHA"
type input "SULEKHA SULEKHA"
click at [238, 149] on input "text" at bounding box center [205, 149] width 147 height 20
paste input "SULEKHA SULEKHA"
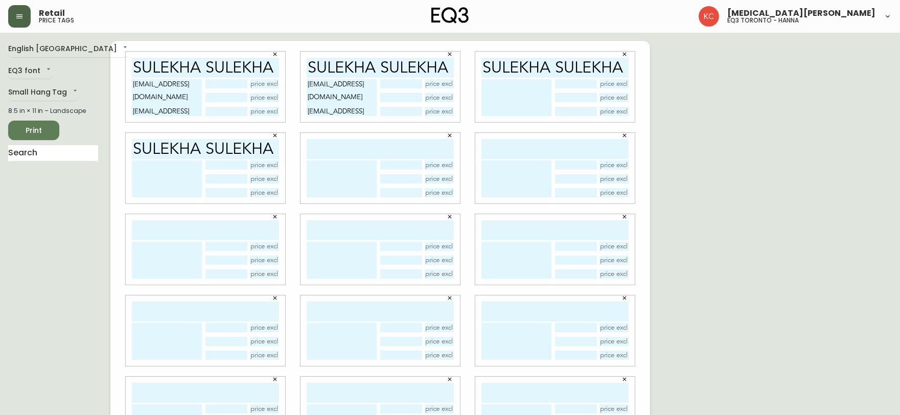
type input "SULEKHA SULEKHA"
click at [370, 150] on input "text" at bounding box center [380, 149] width 147 height 20
paste input "SULEKHA SULEKHA"
type input "SULEKHA SULEKHA"
click at [541, 151] on input "text" at bounding box center [554, 149] width 147 height 20
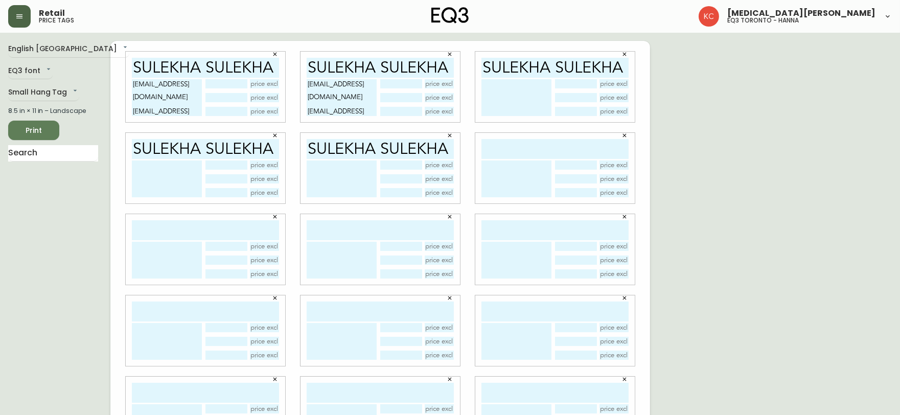
paste input "SULEKHA SULEKHA"
type input "SULEKHA SULEKHA"
click at [186, 230] on input "text" at bounding box center [205, 230] width 147 height 20
paste input "SULEKHA SULEKHA"
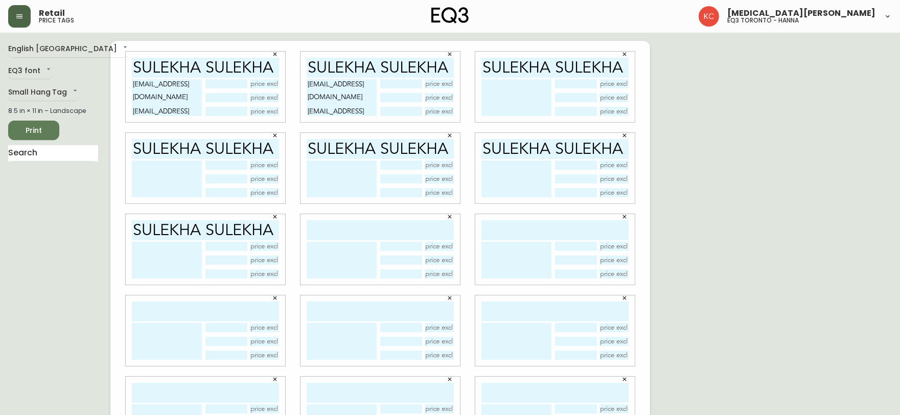
type input "SULEKHA SULEKHA"
click at [420, 225] on input "text" at bounding box center [380, 230] width 147 height 20
paste input "SULEKHA SULEKHA"
type input "SULEKHA SULEKHA"
click at [522, 231] on input "text" at bounding box center [554, 230] width 147 height 20
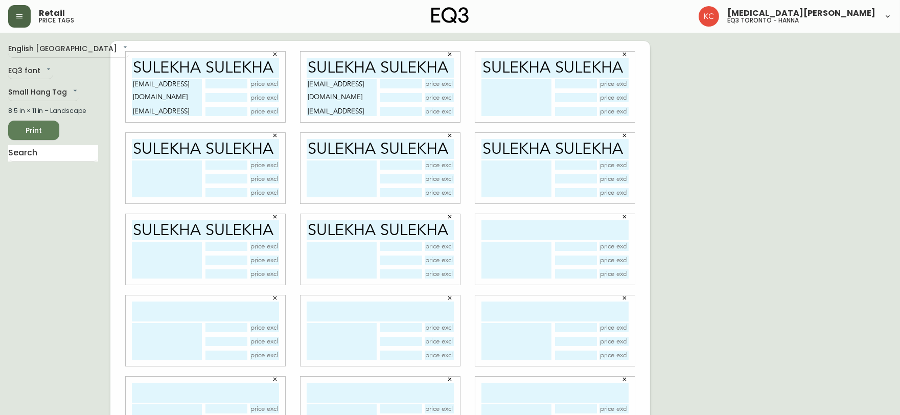
paste input "SULEKHA SULEKHA"
type input "SULEKHA SULEKHA"
click at [161, 310] on input "text" at bounding box center [205, 311] width 147 height 20
paste input "SULEKHA SULEKHA"
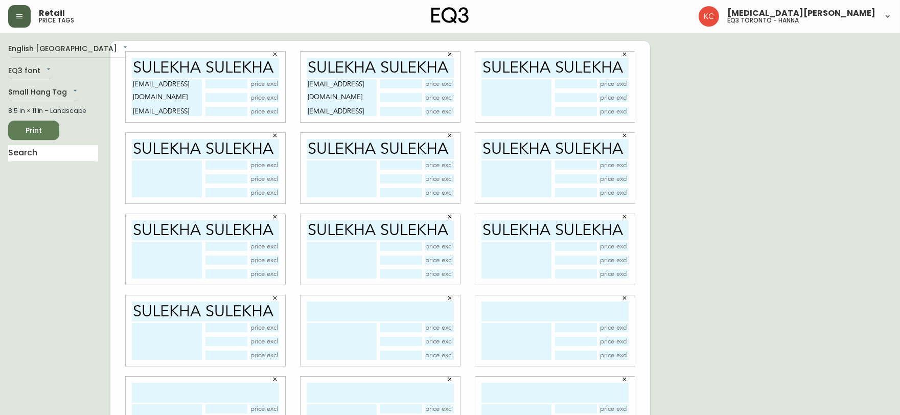
type input "SULEKHA SULEKHA"
click at [409, 307] on input "text" at bounding box center [380, 311] width 147 height 20
paste input "SULEKHA SULEKHA"
type input "SULEKHA SULEKHA"
click at [528, 312] on input "text" at bounding box center [554, 311] width 147 height 20
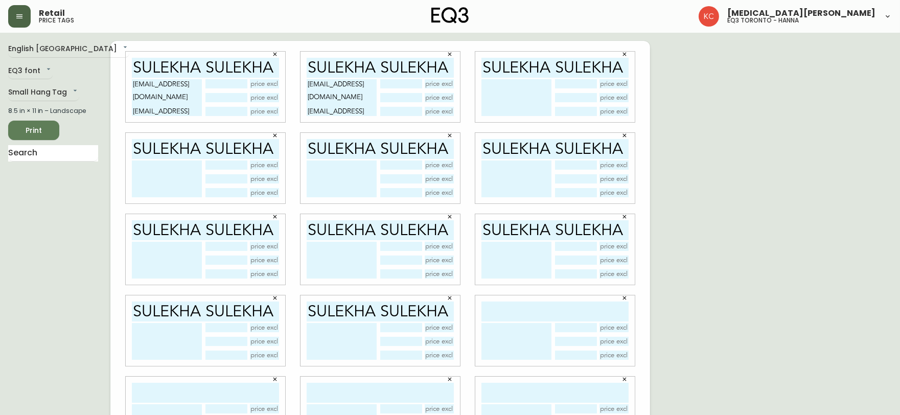
paste input "SULEKHA SULEKHA"
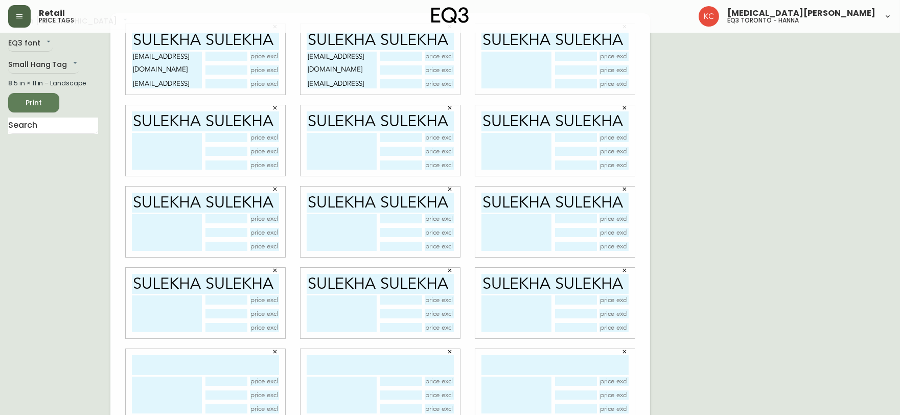
scroll to position [42, 0]
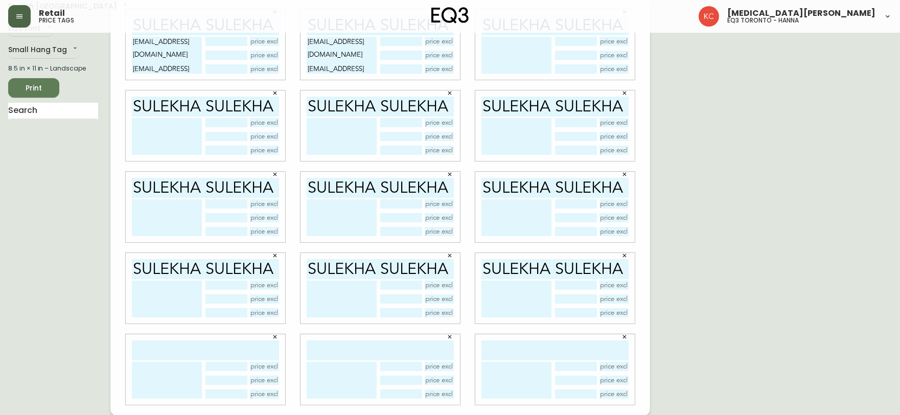
type input "SULEKHA SULEKHA"
click at [180, 344] on input "text" at bounding box center [205, 350] width 147 height 20
paste input "SULEKHA SULEKHA"
type input "SULEKHA SULEKHA"
click at [351, 348] on input "text" at bounding box center [380, 350] width 147 height 20
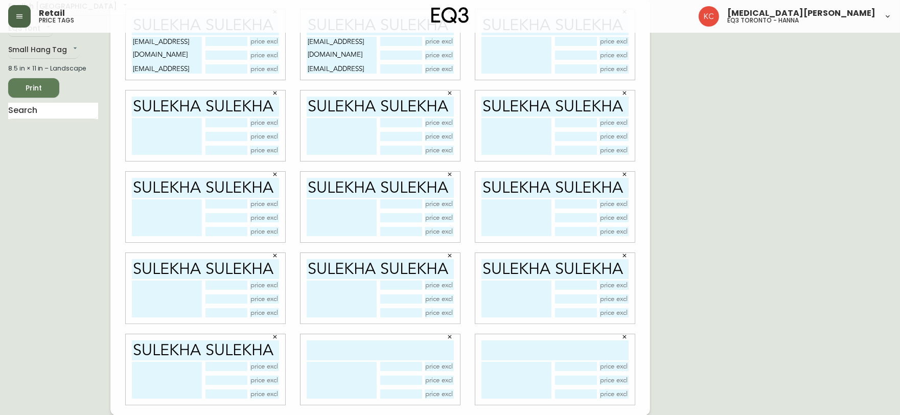
paste input "SULEKHA SULEKHA"
type input "SULEKHA SULEKHA"
click at [523, 351] on input "text" at bounding box center [554, 350] width 147 height 20
paste input "SULEKHA SULEKHA"
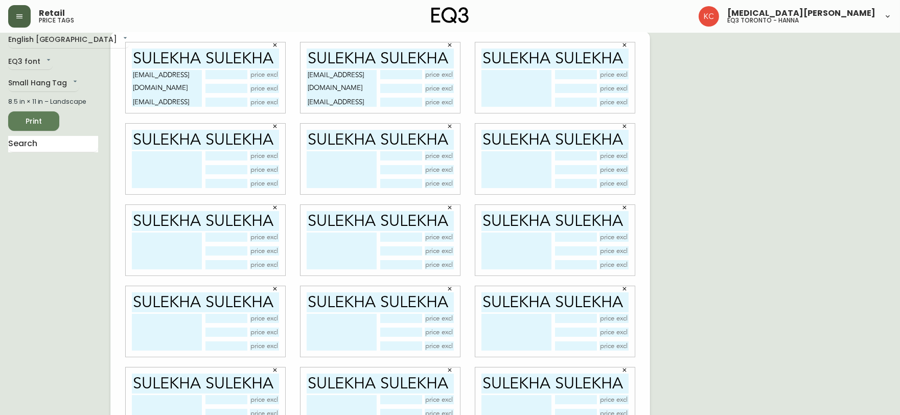
scroll to position [0, 0]
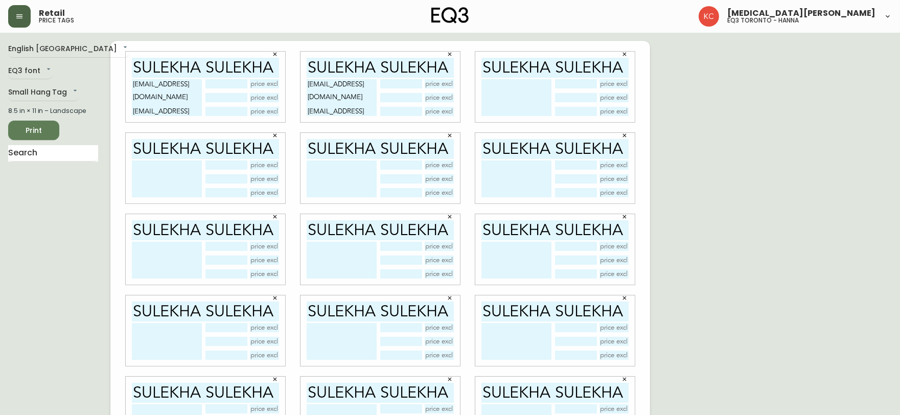
type input "SULEKHA SULEKHA"
drag, startPoint x: 195, startPoint y: 110, endPoint x: 128, endPoint y: 84, distance: 71.8
click at [128, 84] on div "SULEKHA SULEKHA [EMAIL_ADDRESS][DOMAIN_NAME] [EMAIL_ADDRESS][DOMAIN_NAME] [EMAI…" at bounding box center [205, 87] width 159 height 71
click at [515, 93] on textarea at bounding box center [516, 97] width 70 height 37
paste textarea "[EMAIL_ADDRESS][DOMAIN_NAME] [EMAIL_ADDRESS][DOMAIN_NAME] [EMAIL_ADDRESS][DOMAI…"
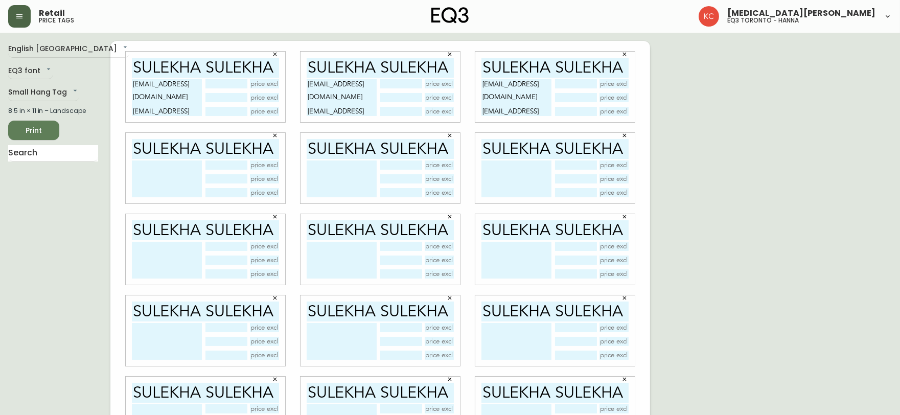
type textarea "[EMAIL_ADDRESS][DOMAIN_NAME] [EMAIL_ADDRESS][DOMAIN_NAME] [EMAIL_ADDRESS][DOMAI…"
click at [170, 181] on textarea at bounding box center [167, 178] width 70 height 37
paste textarea "[EMAIL_ADDRESS][DOMAIN_NAME] [EMAIL_ADDRESS][DOMAIN_NAME] [EMAIL_ADDRESS][DOMAI…"
type textarea "[EMAIL_ADDRESS][DOMAIN_NAME] [EMAIL_ADDRESS][DOMAIN_NAME] [EMAIL_ADDRESS][DOMAI…"
click at [331, 166] on textarea at bounding box center [342, 178] width 70 height 37
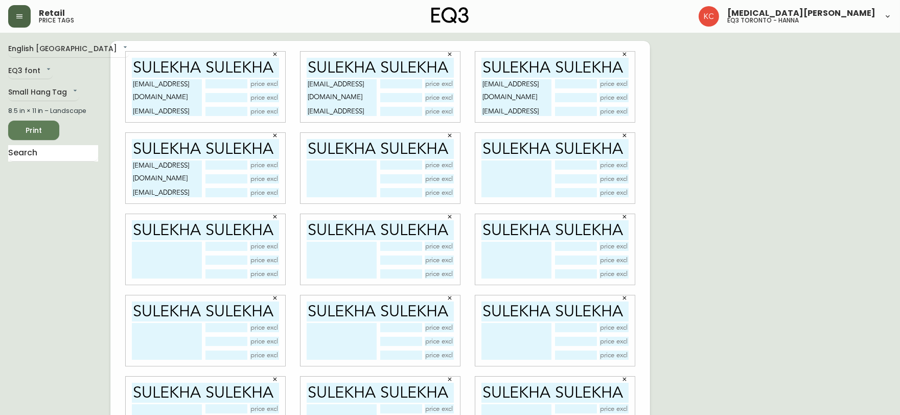
paste textarea "[EMAIL_ADDRESS][DOMAIN_NAME] [EMAIL_ADDRESS][DOMAIN_NAME] [EMAIL_ADDRESS][DOMAI…"
type textarea "[EMAIL_ADDRESS][DOMAIN_NAME] [EMAIL_ADDRESS][DOMAIN_NAME] [EMAIL_ADDRESS][DOMAI…"
click at [497, 165] on textarea at bounding box center [516, 178] width 70 height 37
paste textarea "[EMAIL_ADDRESS][DOMAIN_NAME] [EMAIL_ADDRESS][DOMAIN_NAME] [EMAIL_ADDRESS][DOMAI…"
type textarea "[EMAIL_ADDRESS][DOMAIN_NAME] [EMAIL_ADDRESS][DOMAIN_NAME] [EMAIL_ADDRESS][DOMAI…"
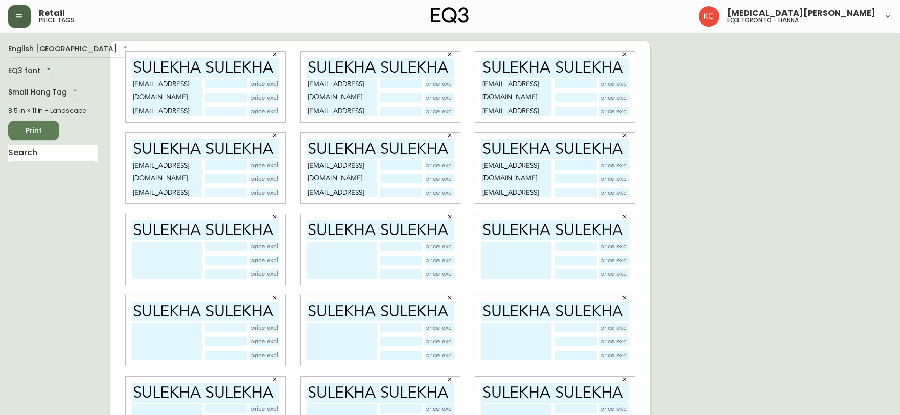
click at [145, 257] on textarea at bounding box center [167, 260] width 70 height 37
paste textarea "[EMAIL_ADDRESS][DOMAIN_NAME] [EMAIL_ADDRESS][DOMAIN_NAME] [EMAIL_ADDRESS][DOMAI…"
type textarea "[EMAIL_ADDRESS][DOMAIN_NAME] [EMAIL_ADDRESS][DOMAIN_NAME] [EMAIL_ADDRESS][DOMAI…"
click at [335, 247] on textarea at bounding box center [342, 260] width 70 height 37
paste textarea "[EMAIL_ADDRESS][DOMAIN_NAME] [EMAIL_ADDRESS][DOMAIN_NAME] [EMAIL_ADDRESS][DOMAI…"
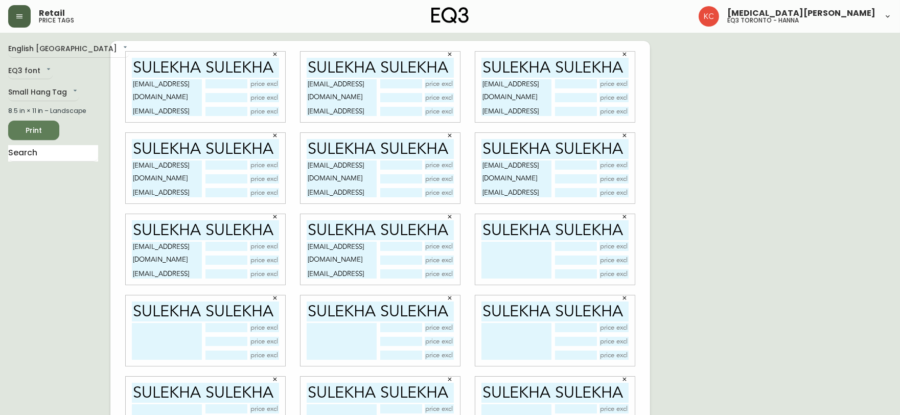
type textarea "[EMAIL_ADDRESS][DOMAIN_NAME] [EMAIL_ADDRESS][DOMAIN_NAME] [EMAIL_ADDRESS][DOMAI…"
click at [496, 253] on textarea at bounding box center [516, 260] width 70 height 37
paste textarea "[EMAIL_ADDRESS][DOMAIN_NAME] [EMAIL_ADDRESS][DOMAIN_NAME] [EMAIL_ADDRESS][DOMAI…"
type textarea "[EMAIL_ADDRESS][DOMAIN_NAME] [EMAIL_ADDRESS][DOMAIN_NAME] [EMAIL_ADDRESS][DOMAI…"
click at [168, 339] on textarea at bounding box center [167, 341] width 70 height 37
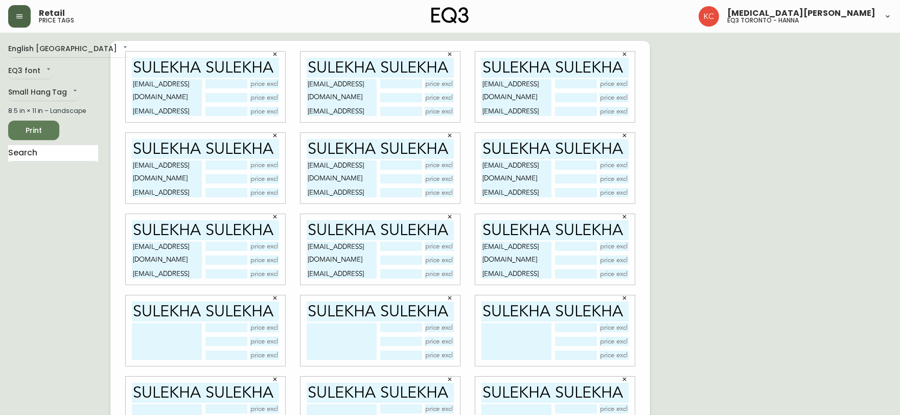
paste textarea "[EMAIL_ADDRESS][DOMAIN_NAME] [EMAIL_ADDRESS][DOMAIN_NAME] [EMAIL_ADDRESS][DOMAI…"
type textarea "[EMAIL_ADDRESS][DOMAIN_NAME] [EMAIL_ADDRESS][DOMAIN_NAME] [EMAIL_ADDRESS][DOMAI…"
click at [324, 338] on textarea at bounding box center [342, 341] width 70 height 37
paste textarea "[EMAIL_ADDRESS][DOMAIN_NAME] [EMAIL_ADDRESS][DOMAIN_NAME] [EMAIL_ADDRESS][DOMAI…"
type textarea "[EMAIL_ADDRESS][DOMAIN_NAME] [EMAIL_ADDRESS][DOMAIN_NAME] [EMAIL_ADDRESS][DOMAI…"
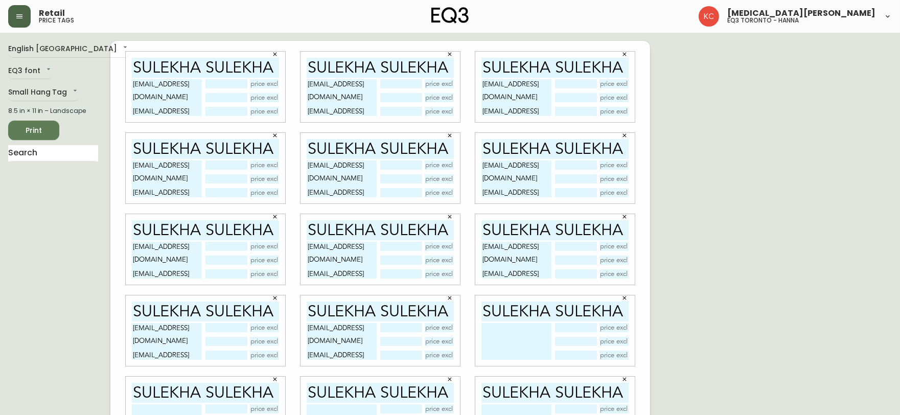
click at [521, 339] on textarea at bounding box center [516, 341] width 70 height 37
paste textarea "[EMAIL_ADDRESS][DOMAIN_NAME] [EMAIL_ADDRESS][DOMAIN_NAME] [EMAIL_ADDRESS][DOMAI…"
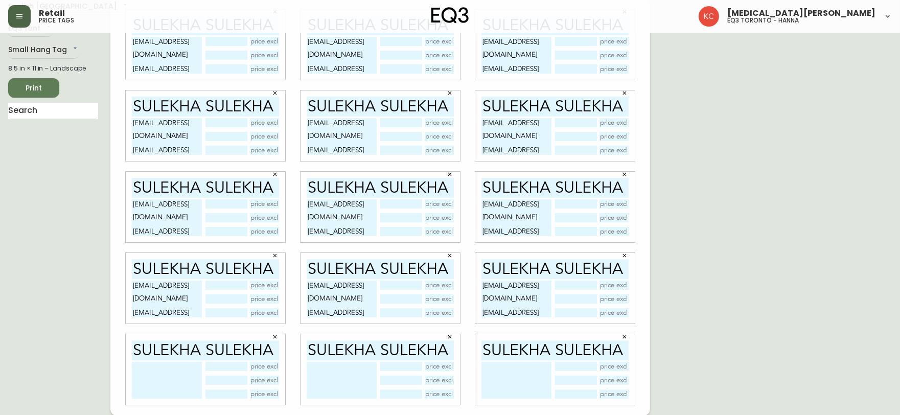
type textarea "[EMAIL_ADDRESS][DOMAIN_NAME] [EMAIL_ADDRESS][DOMAIN_NAME] [EMAIL_ADDRESS][DOMAI…"
click at [151, 365] on textarea at bounding box center [167, 380] width 70 height 37
paste textarea "[EMAIL_ADDRESS][DOMAIN_NAME] [EMAIL_ADDRESS][DOMAIN_NAME] [EMAIL_ADDRESS][DOMAI…"
type textarea "[EMAIL_ADDRESS][DOMAIN_NAME] [EMAIL_ADDRESS][DOMAIN_NAME] [EMAIL_ADDRESS][DOMAI…"
click at [330, 380] on textarea at bounding box center [342, 380] width 70 height 37
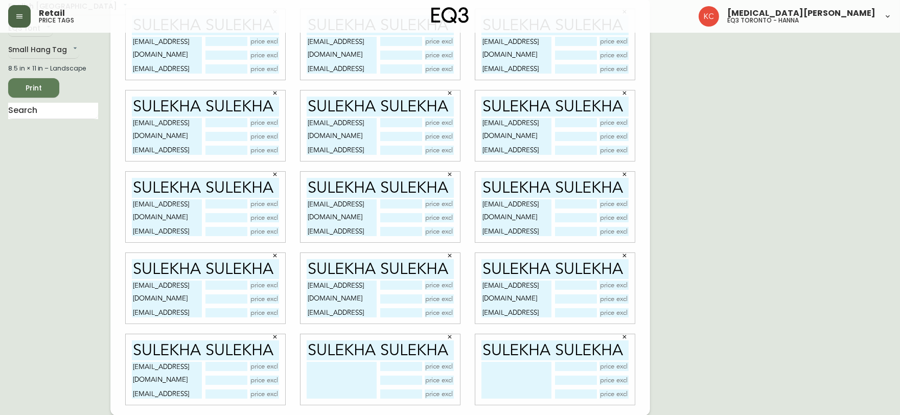
paste textarea "[EMAIL_ADDRESS][DOMAIN_NAME] [EMAIL_ADDRESS][DOMAIN_NAME] [EMAIL_ADDRESS][DOMAI…"
type textarea "[EMAIL_ADDRESS][DOMAIN_NAME] [EMAIL_ADDRESS][DOMAIN_NAME] [EMAIL_ADDRESS][DOMAI…"
click at [528, 370] on textarea at bounding box center [516, 380] width 70 height 37
drag, startPoint x: 514, startPoint y: 391, endPoint x: 476, endPoint y: 367, distance: 44.6
click at [476, 367] on div "SULEKHA SULEKHA SULEKHA SULEKHA SULEKHA" at bounding box center [554, 369] width 159 height 71
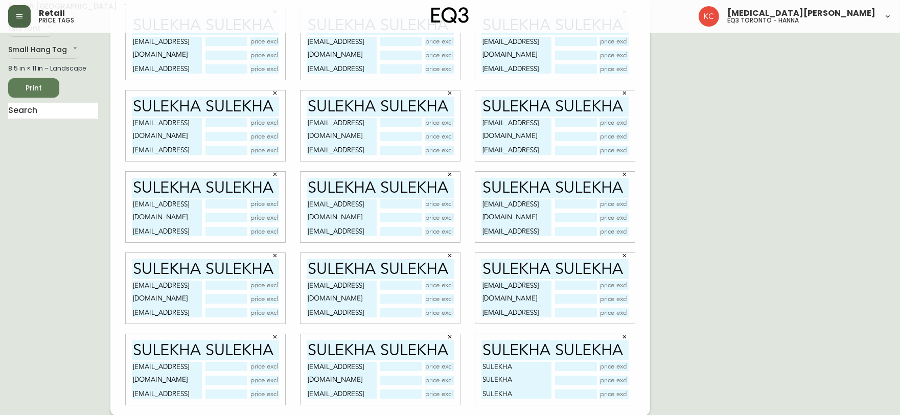
type textarea "SULEKHA SULEKHA SULEKHA"
drag, startPoint x: 376, startPoint y: 397, endPoint x: 304, endPoint y: 359, distance: 81.6
click at [304, 359] on div "SULEKHA SULEKHA [EMAIL_ADDRESS][DOMAIN_NAME] [EMAIL_ADDRESS][DOMAIN_NAME] [EMAI…" at bounding box center [379, 369] width 159 height 71
paste textarea "SULEKHA SULEKHA SULEKHA"
type textarea "SULEKHA SULEKHA SULEKHA"
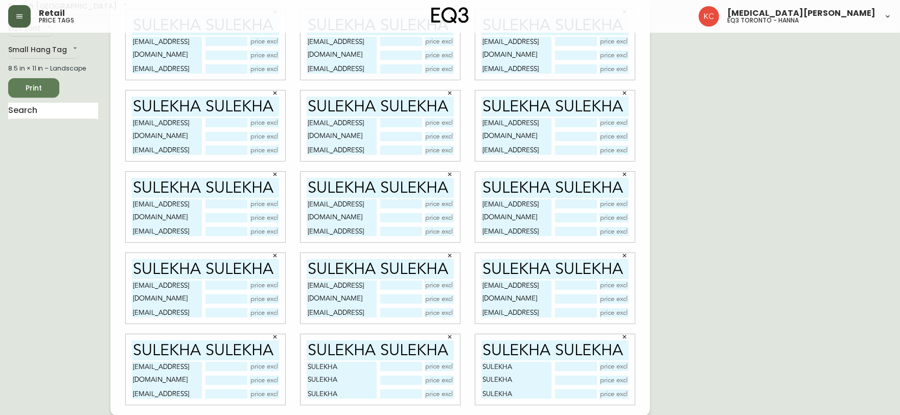
drag, startPoint x: 201, startPoint y: 394, endPoint x: 119, endPoint y: 358, distance: 90.4
click at [119, 358] on div "SULEKHA SULEKHA [EMAIL_ADDRESS][DOMAIN_NAME] [EMAIL_ADDRESS][DOMAIN_NAME] [EMAI…" at bounding box center [205, 369] width 175 height 81
paste textarea "SULEKHA SULEKHA SULEKHA"
type textarea "SULEKHA SULEKHA SULEKHA"
click at [706, 292] on div "English Canada en_CA EQ3 font EQ3 Small Hang Tag small 8.5 in × 11 in – Landsca…" at bounding box center [449, 206] width 883 height 417
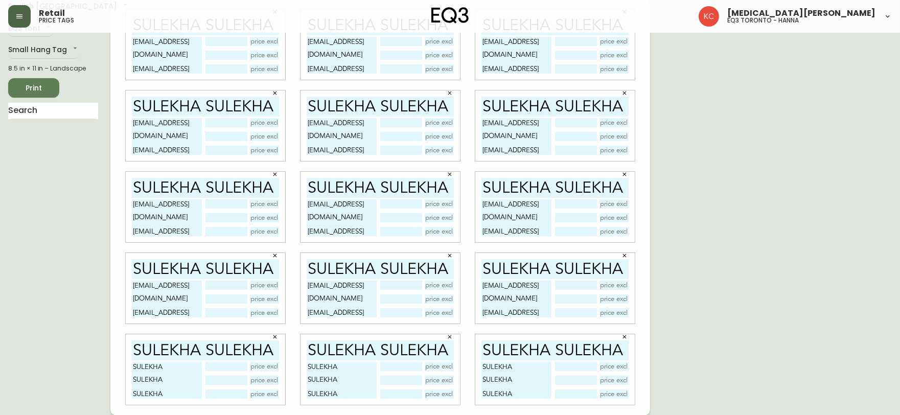
drag, startPoint x: 542, startPoint y: 313, endPoint x: 472, endPoint y: 277, distance: 78.6
click at [472, 277] on div "SULEKHA SULEKHA [EMAIL_ADDRESS][DOMAIN_NAME] [EMAIL_ADDRESS][DOMAIN_NAME] [EMAI…" at bounding box center [555, 288] width 175 height 81
paste textarea "SULEKHA SULEKHA SULEKHA"
type textarea "SULEKHA SULEKHA SULEKHA"
click at [755, 283] on div "English Canada en_CA EQ3 font EQ3 Small Hang Tag small 8.5 in × 11 in – Landsca…" at bounding box center [449, 206] width 883 height 417
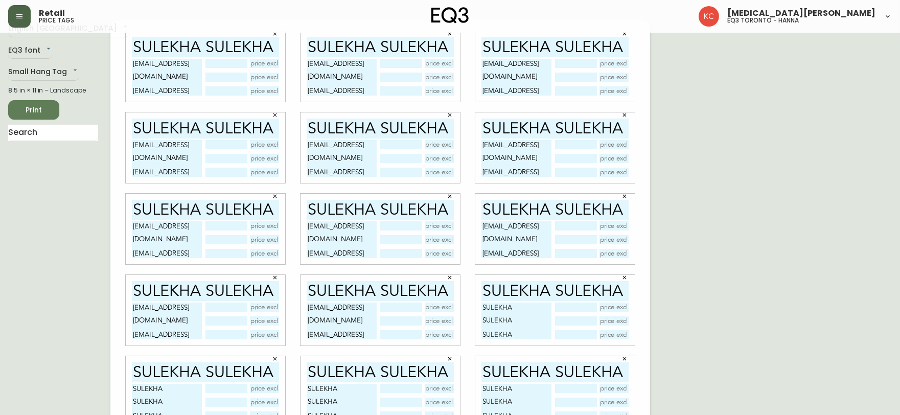
scroll to position [0, 0]
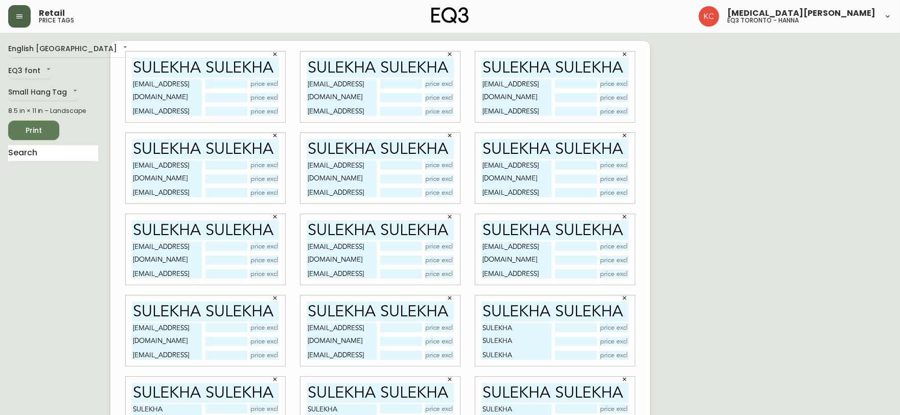
click at [31, 127] on span "Print" at bounding box center [33, 130] width 35 height 13
click at [570, 248] on input "text" at bounding box center [575, 246] width 41 height 9
paste input "SULEKHA SULEKHA SULEKHA"
drag, startPoint x: 566, startPoint y: 244, endPoint x: 542, endPoint y: 246, distance: 24.1
click at [542, 247] on div "[EMAIL_ADDRESS][DOMAIN_NAME] [EMAIL_ADDRESS][DOMAIN_NAME] [EMAIL_ADDRESS][DOMAI…" at bounding box center [554, 260] width 147 height 37
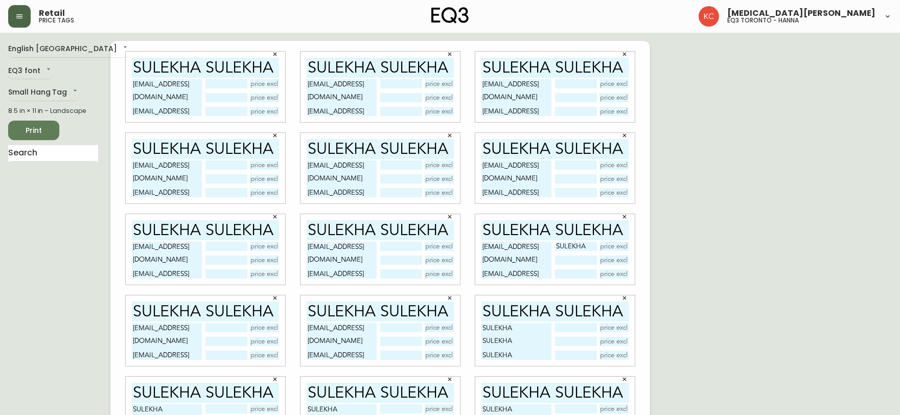
drag, startPoint x: 574, startPoint y: 246, endPoint x: 550, endPoint y: 246, distance: 23.5
click at [550, 246] on div "[EMAIL_ADDRESS][DOMAIN_NAME] [EMAIL_ADDRESS][DOMAIN_NAME] [EMAIL_ADDRESS][DOMAI…" at bounding box center [554, 260] width 147 height 37
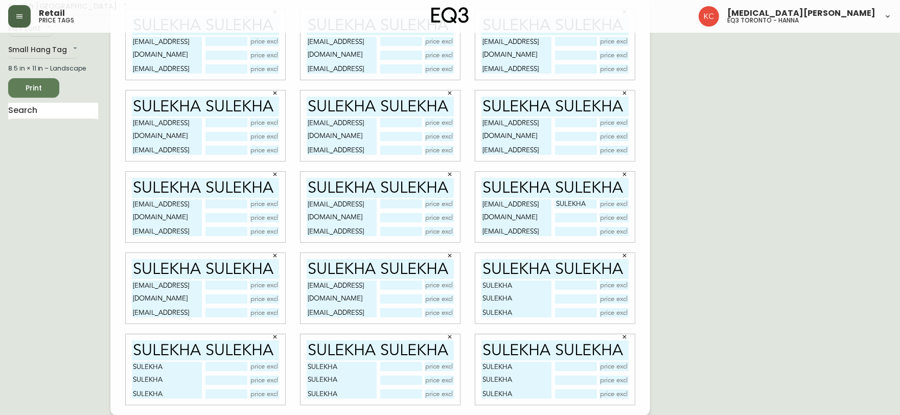
type input "SULEKHA"
click at [221, 366] on input "text" at bounding box center [225, 366] width 41 height 9
paste input "SULEKHA"
type input "SULEKHA"
click at [224, 378] on input "text" at bounding box center [225, 380] width 41 height 9
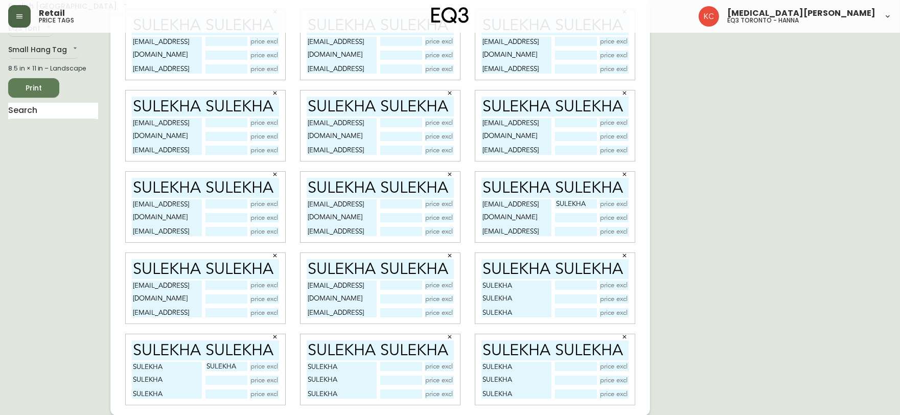
paste input "SULEKHA"
type input "SULEKHA"
click at [223, 391] on input "text" at bounding box center [225, 393] width 41 height 9
paste input "SULEKHA"
type input "SULEKHA"
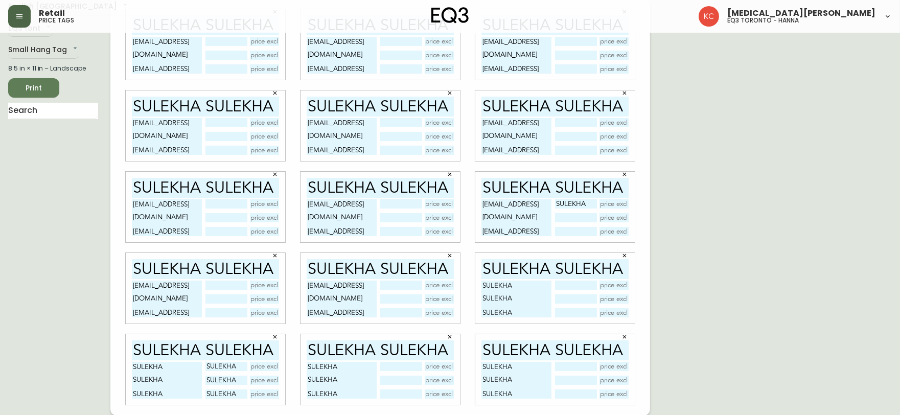
click at [397, 367] on input "text" at bounding box center [400, 366] width 41 height 9
paste input "SULEKHA"
type input "SULEKHA"
click at [401, 379] on input "text" at bounding box center [400, 380] width 41 height 9
paste input "SULEKHA"
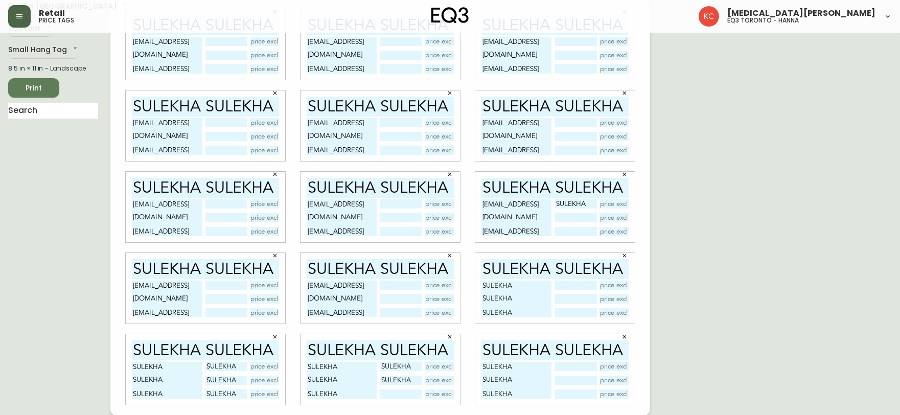
type input "SULEKHA"
click at [402, 391] on input "text" at bounding box center [400, 393] width 41 height 9
paste input "SULEKHA"
type input "SULEKHA"
click at [574, 366] on input "text" at bounding box center [575, 366] width 41 height 9
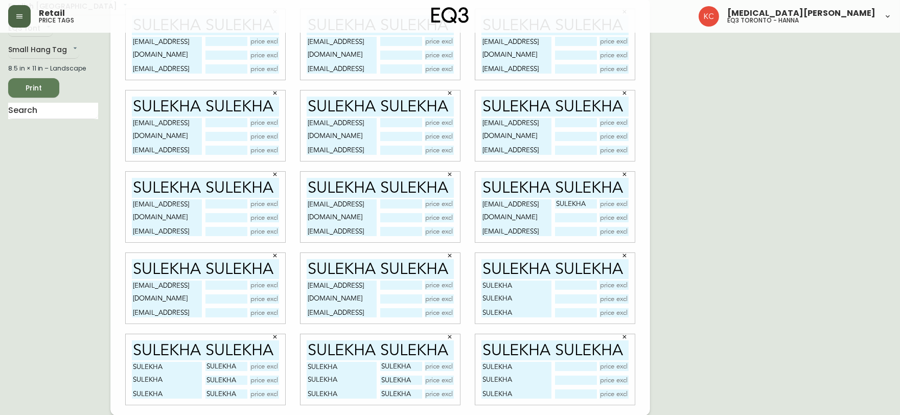
paste input "SULEKHA"
type input "SULEKHA"
click at [576, 382] on input "text" at bounding box center [575, 380] width 41 height 9
paste input "SULEKHA"
type input "SULEKHA"
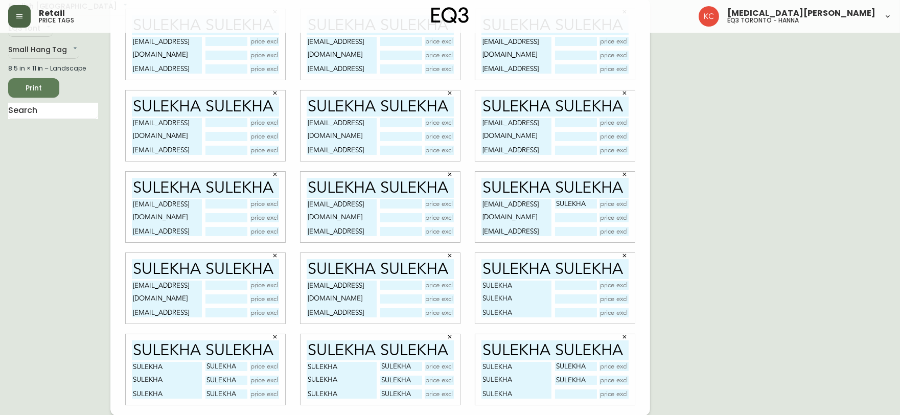
click at [575, 392] on input "text" at bounding box center [575, 393] width 41 height 9
paste input "SULEKHA"
type input "SULEKHA"
click at [572, 285] on input "text" at bounding box center [575, 285] width 41 height 9
paste input "SULEKHA"
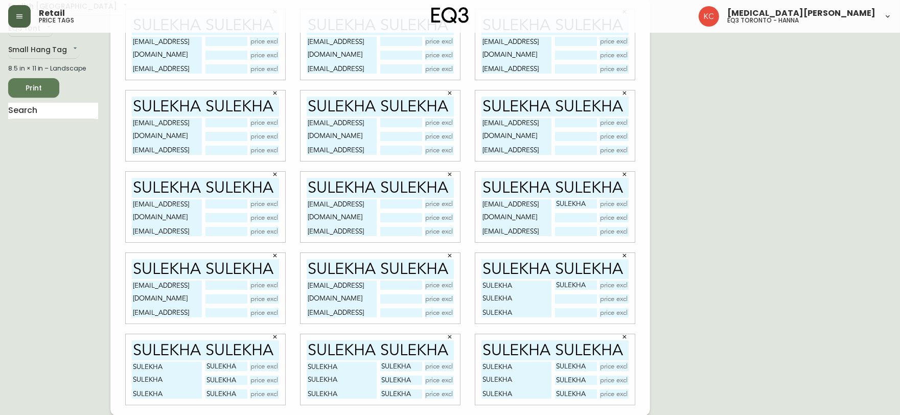
type input "SULEKHA"
click at [564, 298] on input "text" at bounding box center [575, 298] width 41 height 9
paste input "SULEKHA"
type input "SULEKHA"
click at [563, 312] on input "text" at bounding box center [575, 312] width 41 height 9
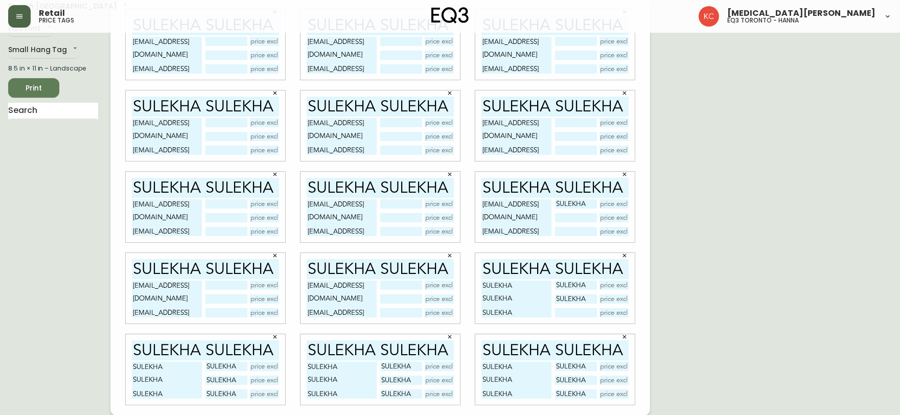
paste input "SULEKHA"
type input "SULEKHA"
drag, startPoint x: 358, startPoint y: 308, endPoint x: 308, endPoint y: 280, distance: 57.9
click at [308, 281] on textarea "[EMAIL_ADDRESS][DOMAIN_NAME] [EMAIL_ADDRESS][DOMAIN_NAME] [EMAIL_ADDRESS][DOMAI…" at bounding box center [342, 299] width 70 height 37
drag, startPoint x: 493, startPoint y: 295, endPoint x: 483, endPoint y: 282, distance: 16.5
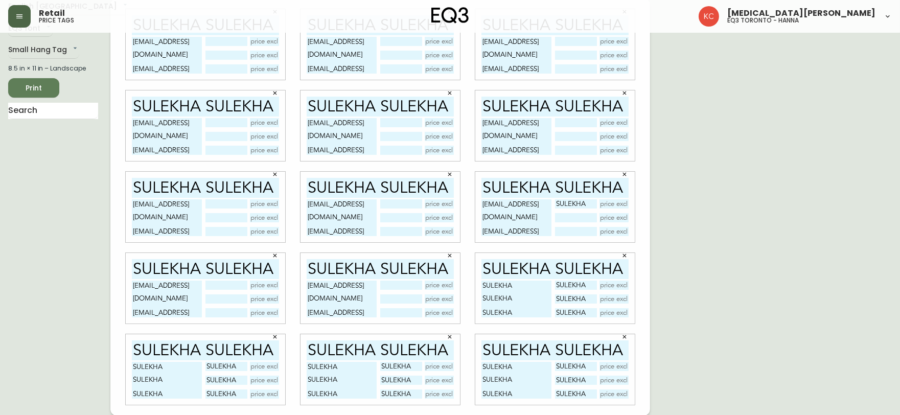
click at [483, 282] on textarea "SULEKHA SULEKHA SULEKHA" at bounding box center [516, 299] width 70 height 37
paste textarea "[EMAIL_ADDRESS][DOMAIN_NAME] [EMAIL_ADDRESS][DOMAIN_NAME] [EMAIL_ADDRESS][DOMAI…"
type textarea "[EMAIL_ADDRESS][DOMAIN_NAME] [EMAIL_ADDRESS][DOMAIN_NAME] [EMAIL_ADDRESS][DOMAI…"
click at [758, 257] on div "English Canada en_CA EQ3 font EQ3 Small Hang Tag small 8.5 in × 11 in – Landsca…" at bounding box center [449, 206] width 883 height 417
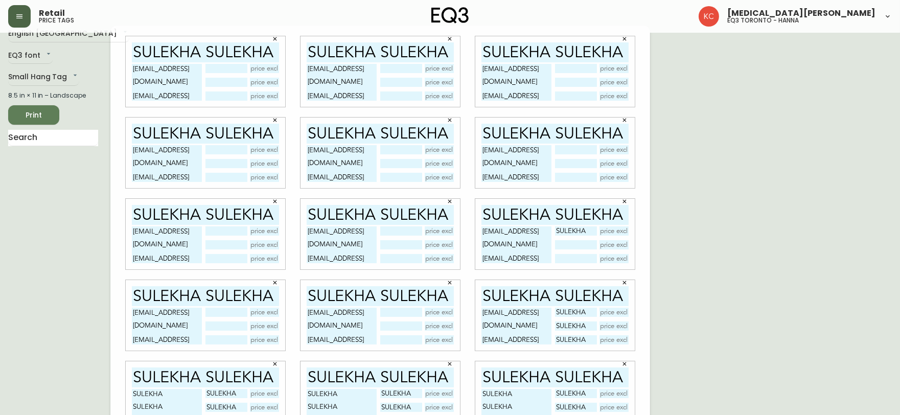
scroll to position [0, 0]
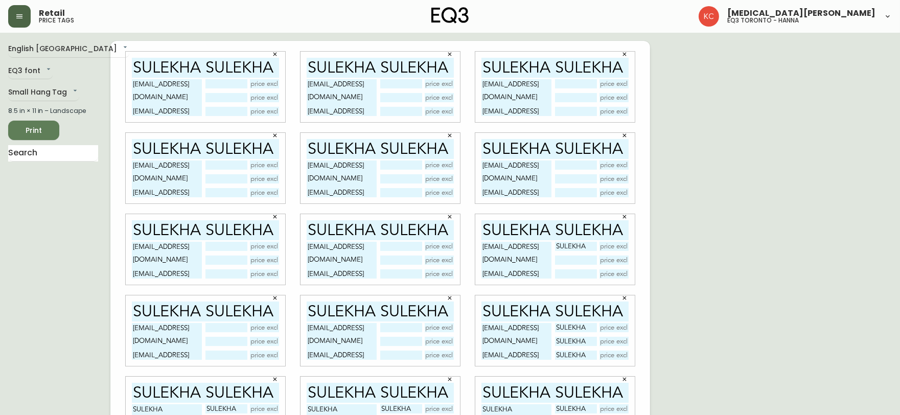
click at [228, 85] on input "text" at bounding box center [225, 83] width 41 height 9
paste input "[EMAIL_ADDRESS][DOMAIN_NAME] [EMAIL_ADDRESS][DOMAIN_NAME] [EMAIL_ADDRESS][DOMAI…"
type input "s"
click at [34, 124] on span "Print" at bounding box center [33, 130] width 35 height 13
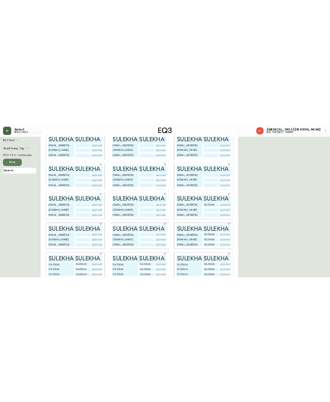
scroll to position [42, 0]
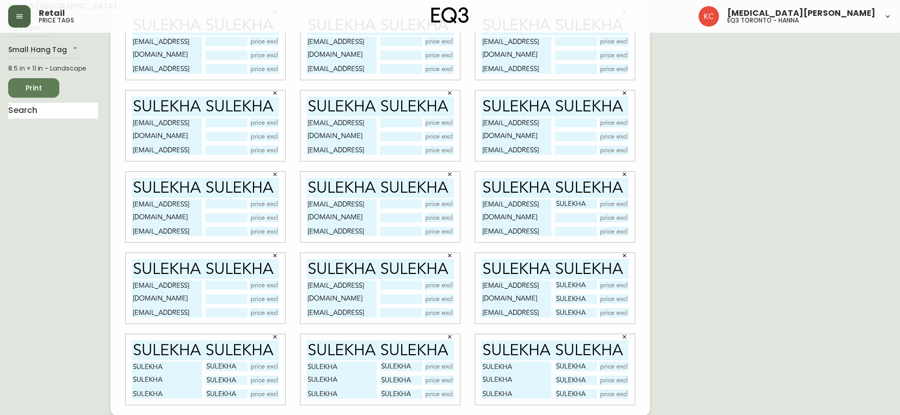
click at [6, 197] on main "English Canada en_CA EQ3 font EQ3 Small Hang Tag small 8.5 in × 11 in – Landsca…" at bounding box center [450, 202] width 900 height 425
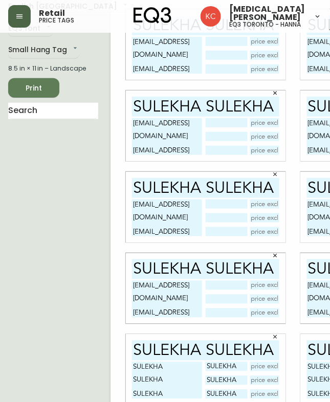
click at [32, 236] on div "English [GEOGRAPHIC_DATA] en_CA EQ3 font EQ3 Small Hang Tag small 8.5 in × 11 i…" at bounding box center [59, 206] width 102 height 417
